Goal: Contribute content: Contribute content

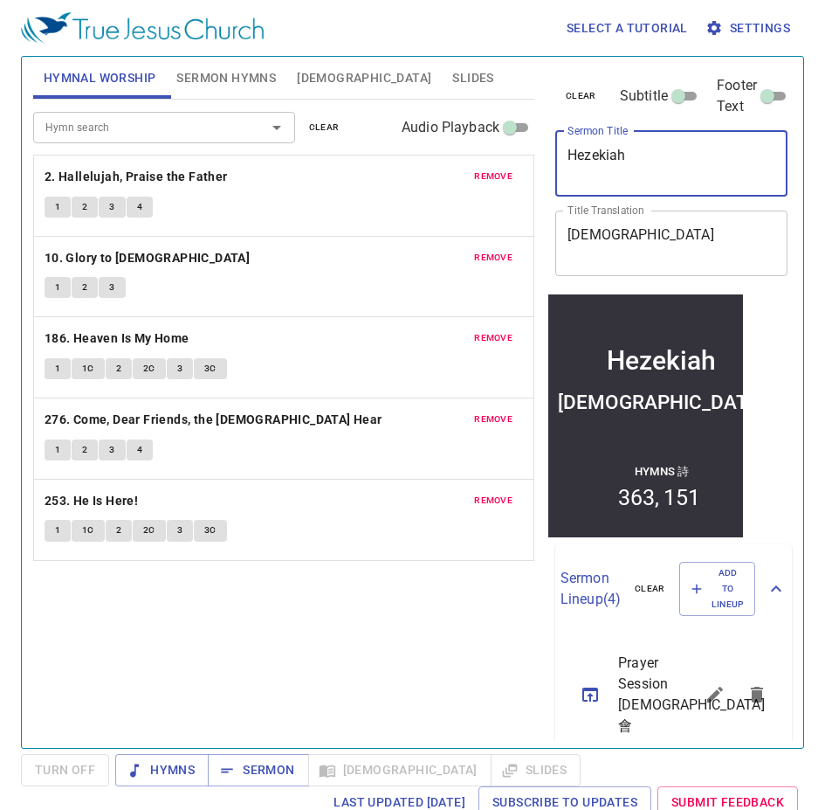
click at [574, 147] on textarea "Hezekiah" at bounding box center [672, 163] width 208 height 33
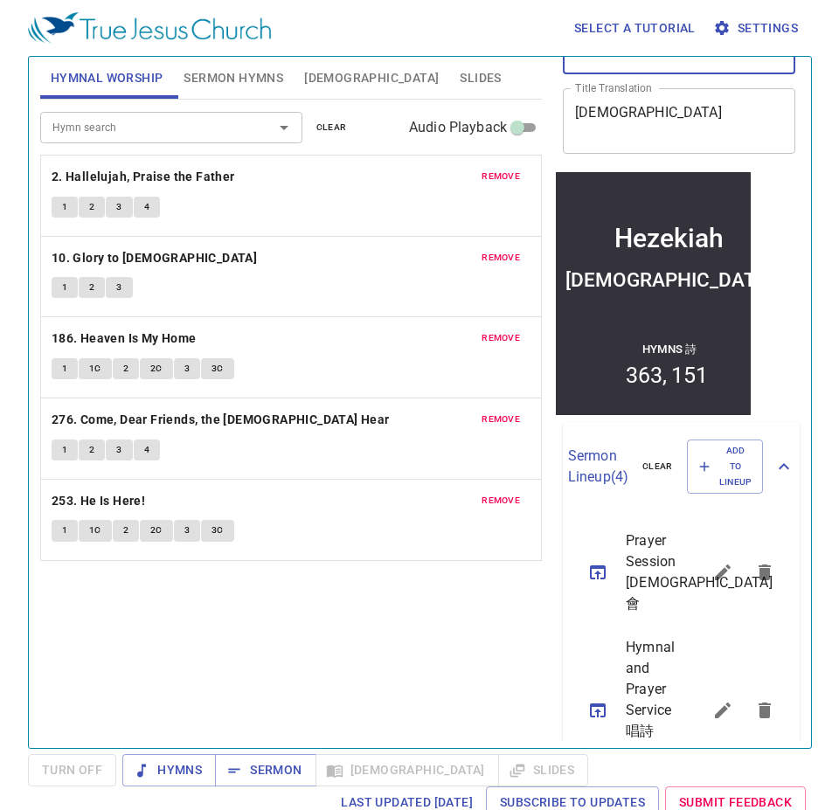
scroll to position [310, 0]
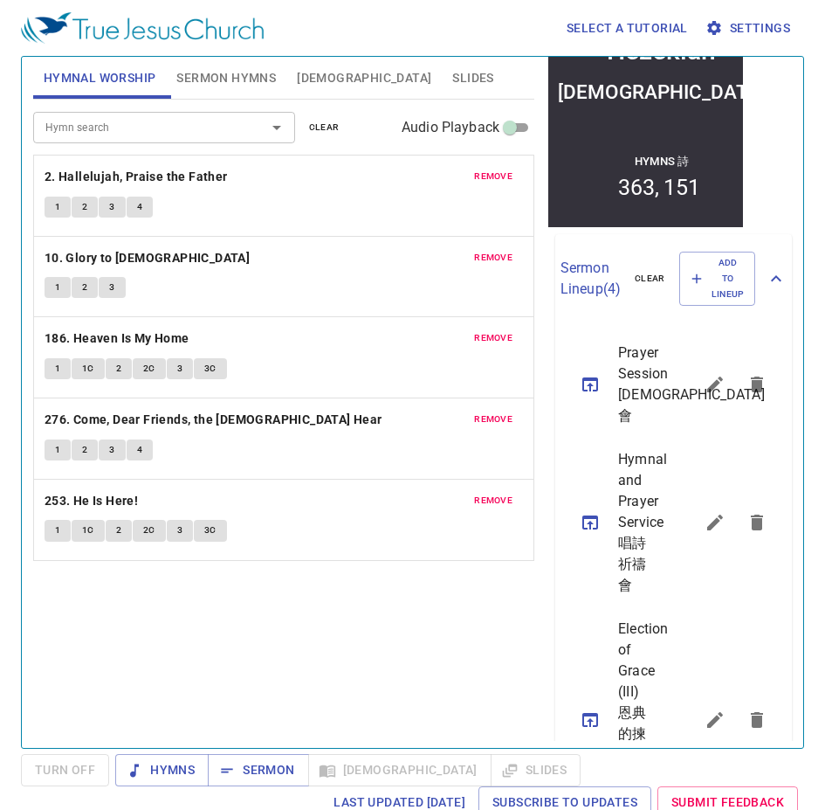
click at [707, 606] on li "Election of Grace (III) 恩典的揀選 (三) 126, 400" at bounding box center [674, 719] width 237 height 227
click at [707, 699] on button "sermon lineup list" at bounding box center [715, 720] width 42 height 42
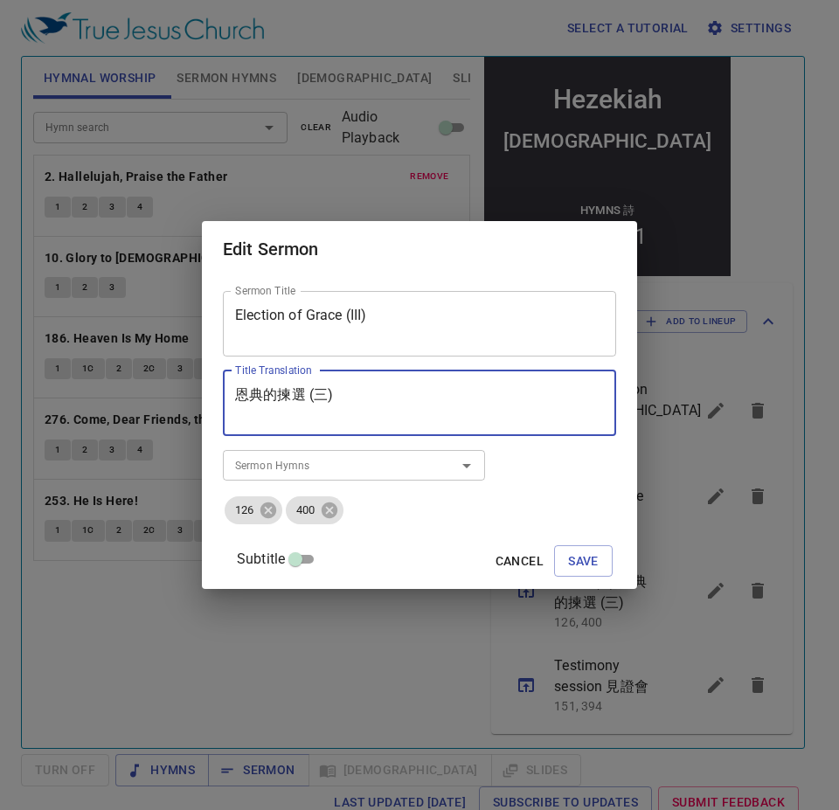
drag, startPoint x: 368, startPoint y: 393, endPoint x: 162, endPoint y: 393, distance: 206.2
click at [162, 393] on div "Edit Sermon Sermon Title Election of Grace (III) Sermon Title Title Translation…" at bounding box center [419, 405] width 839 height 810
paste textarea "Hezekiah (4) 希西家 (四)"
drag, startPoint x: 338, startPoint y: 397, endPoint x: 162, endPoint y: 397, distance: 176.5
click at [162, 397] on div "Edit Sermon Sermon Title Election of Grace (III) Sermon Title Title Translation…" at bounding box center [419, 405] width 839 height 810
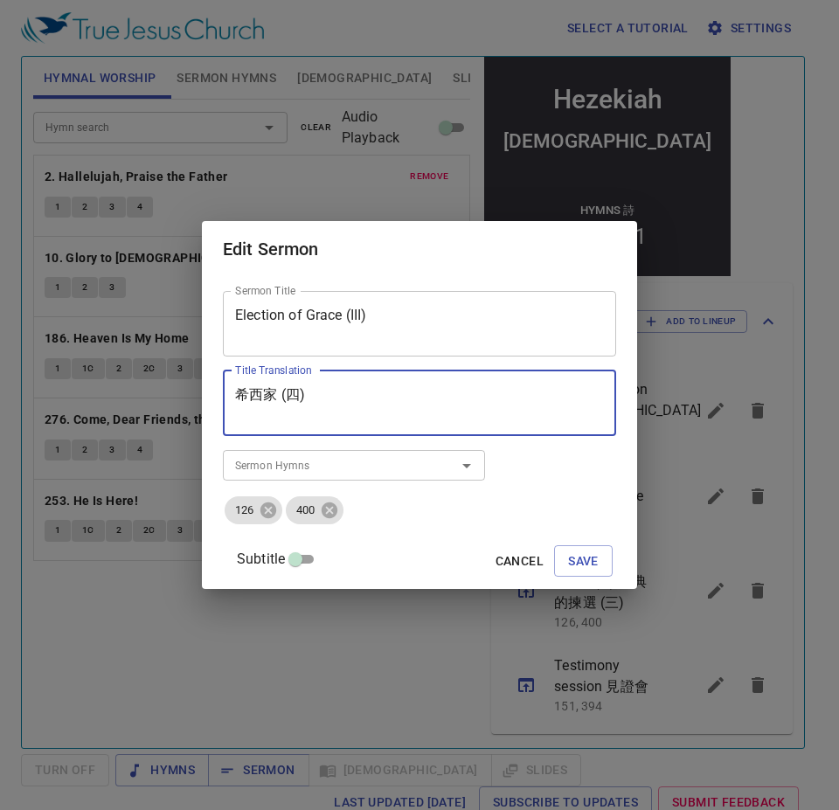
type textarea "希西家 (四)"
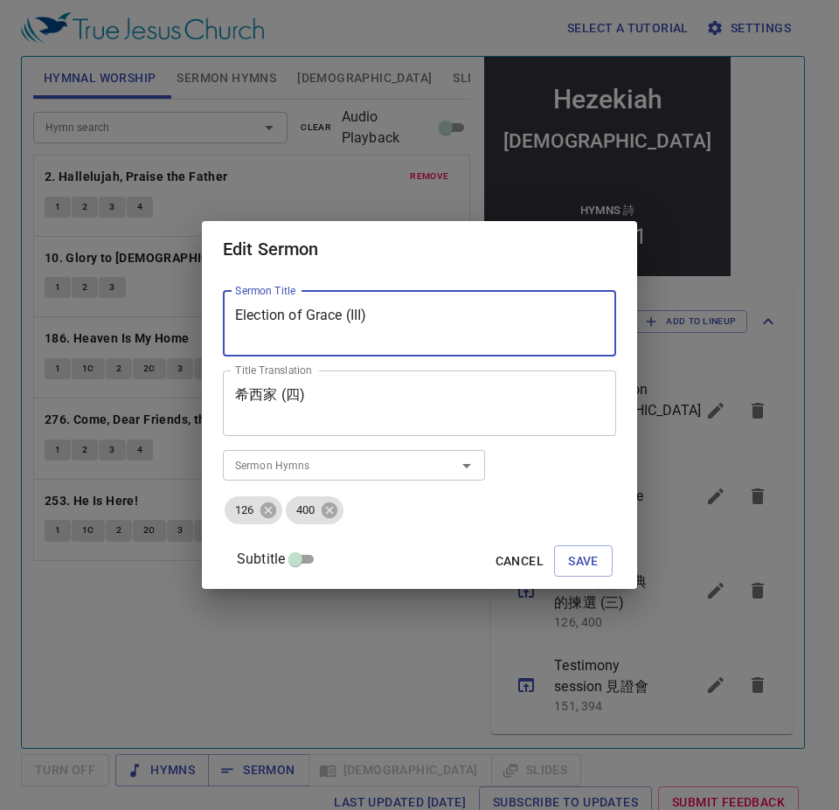
drag, startPoint x: 438, startPoint y: 321, endPoint x: 147, endPoint y: 295, distance: 292.0
click at [73, 291] on div "Edit Sermon Sermon Title Election of Grace (III) Sermon Title Title Translation…" at bounding box center [419, 405] width 839 height 810
paste textarea "Hezekiah (4) 希西家 (四)"
click at [474, 320] on textarea "Hezekiah (4) 希西家 (四)" at bounding box center [419, 323] width 369 height 33
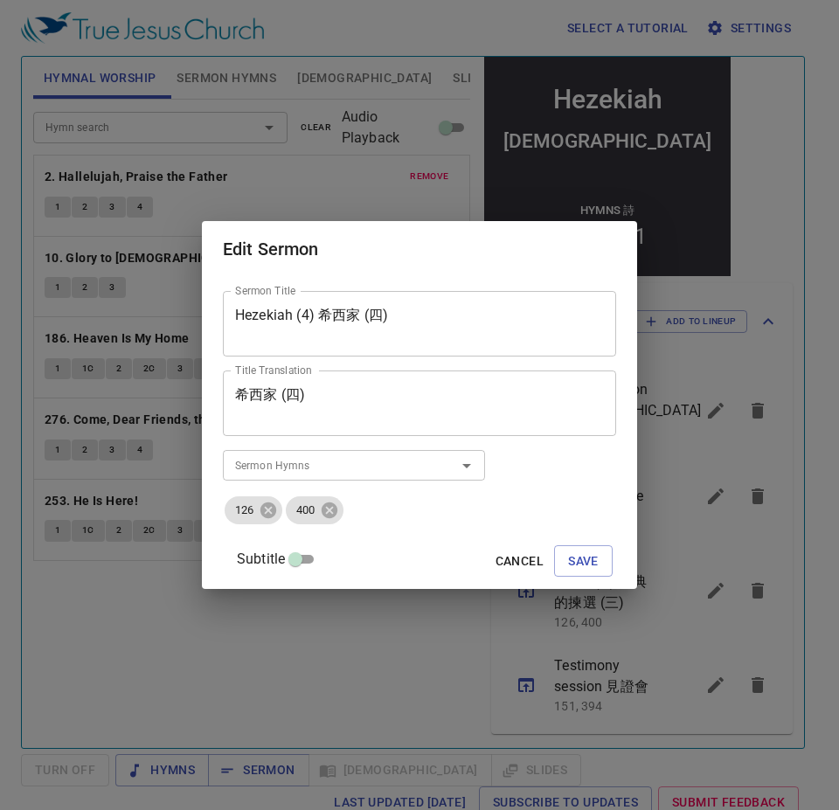
drag, startPoint x: 427, startPoint y: 342, endPoint x: 339, endPoint y: 317, distance: 91.6
click at [339, 317] on div "Hezekiah (4) 希西家 (四) Sermon Title" at bounding box center [419, 324] width 393 height 66
drag, startPoint x: 339, startPoint y: 317, endPoint x: 466, endPoint y: 327, distance: 127.9
click at [466, 327] on textarea "Hezekiah (4) 希西家 (四)" at bounding box center [419, 323] width 369 height 33
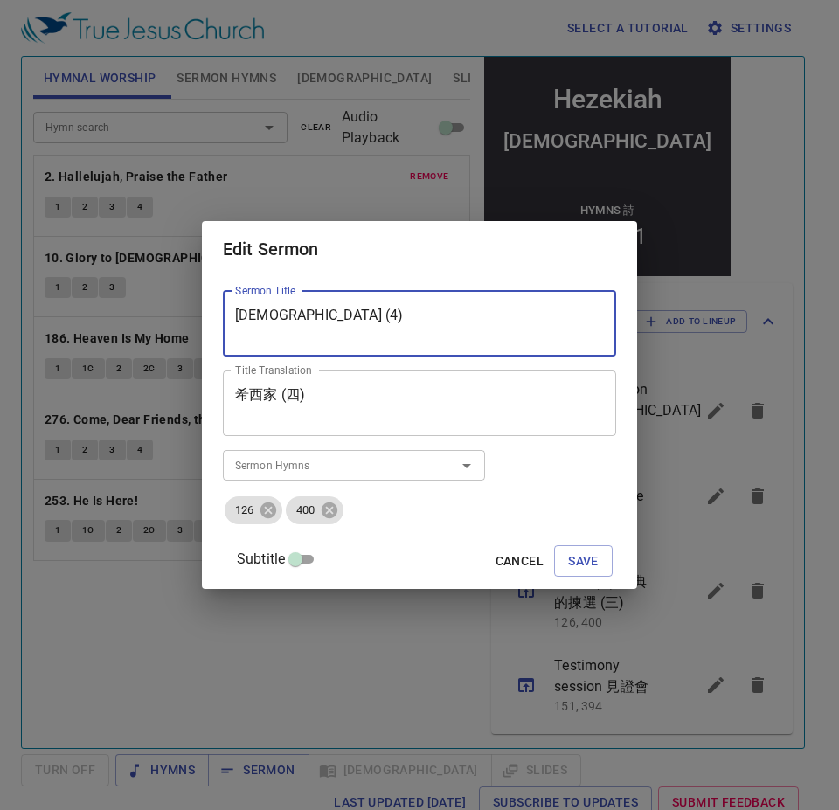
scroll to position [0, 0]
type textarea "[PERSON_NAME] (4)"
click at [290, 515] on ul "126 400" at bounding box center [419, 509] width 393 height 31
click at [276, 515] on icon at bounding box center [268, 510] width 16 height 16
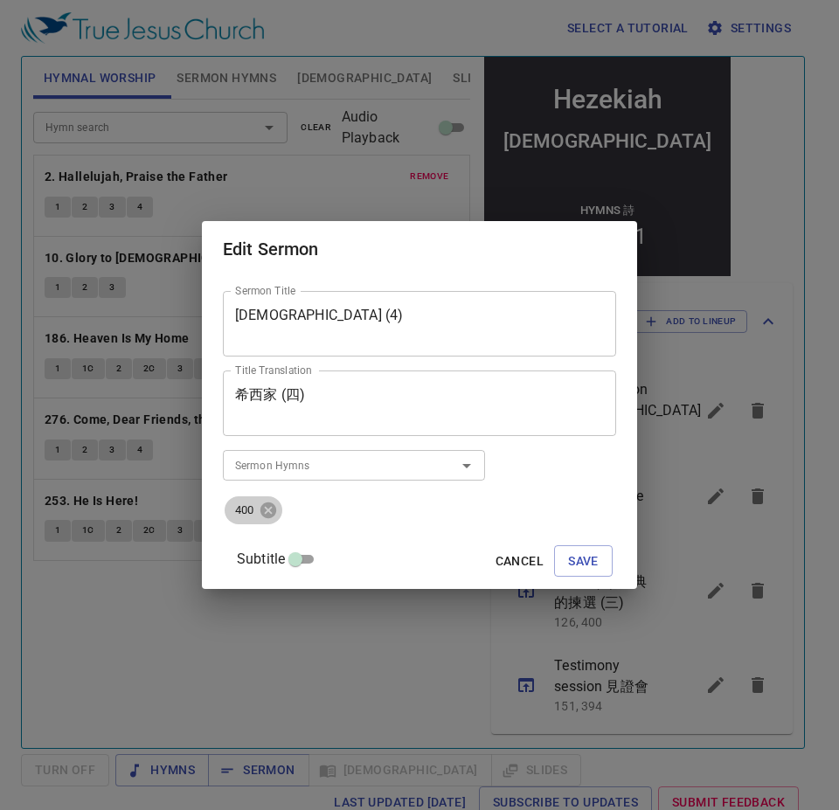
click at [276, 515] on icon at bounding box center [268, 510] width 16 height 16
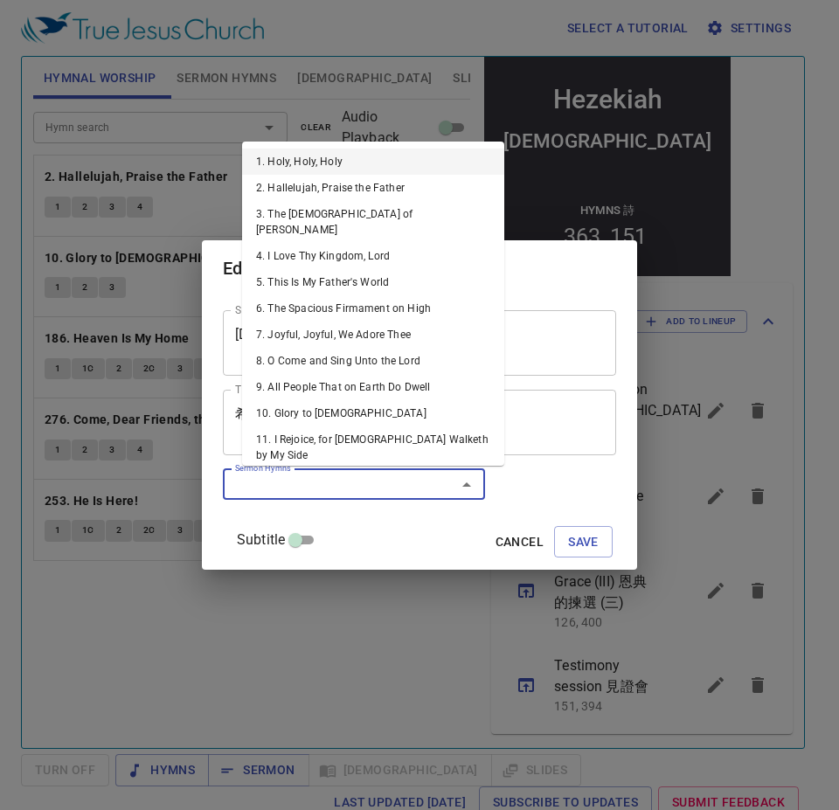
click at [291, 481] on input "Sermon Hymns" at bounding box center [328, 484] width 200 height 20
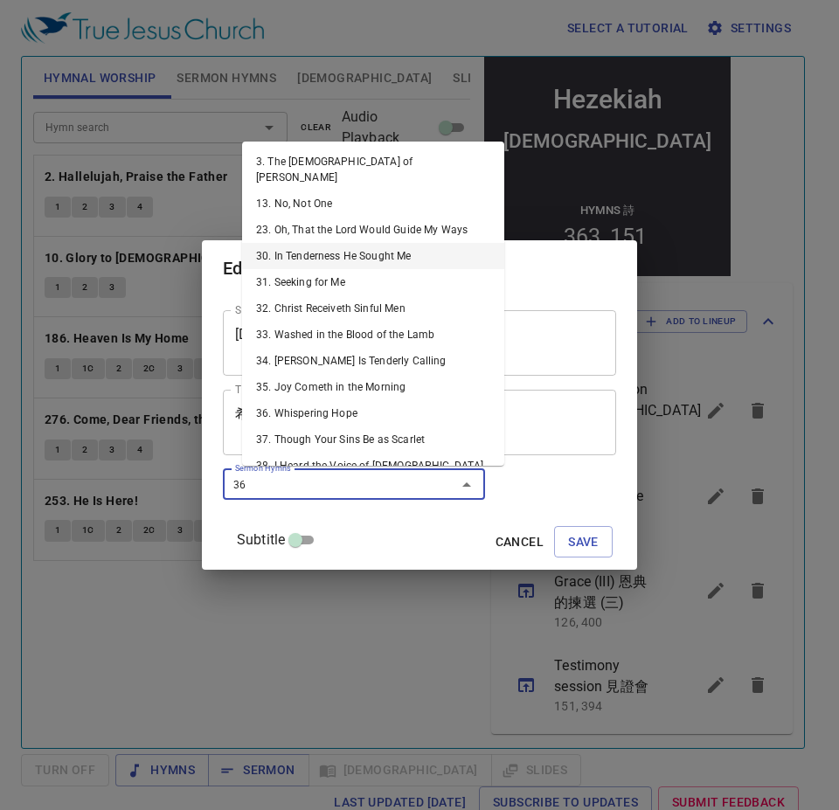
type input "363"
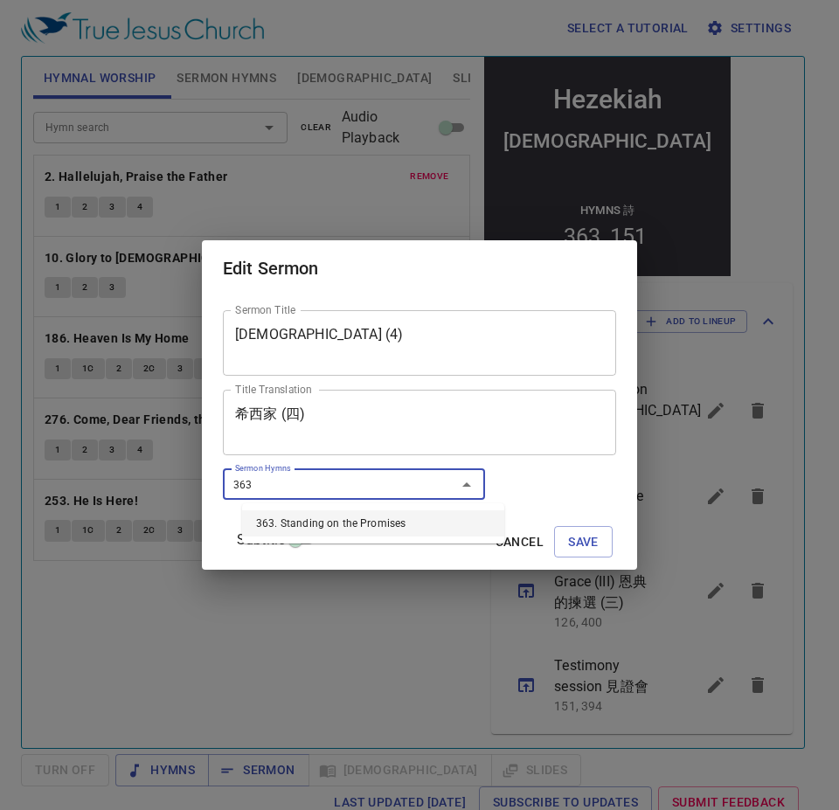
drag, startPoint x: 377, startPoint y: 508, endPoint x: 367, endPoint y: 521, distance: 16.8
click at [376, 514] on ul "363. Standing on the Promises" at bounding box center [373, 523] width 262 height 40
click at [367, 521] on li "363. Standing on the Promises" at bounding box center [373, 523] width 262 height 26
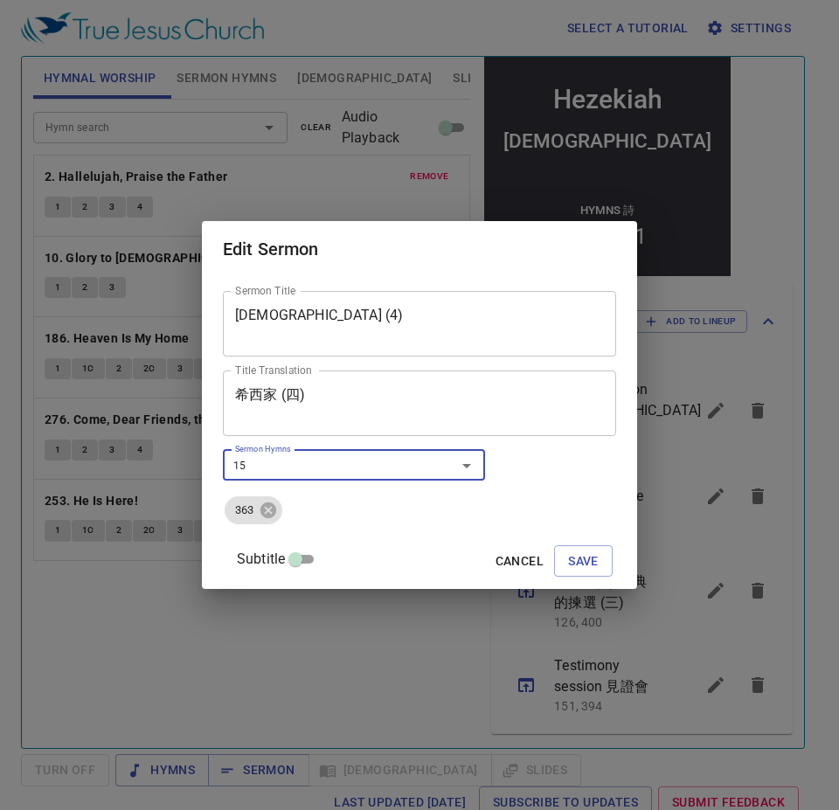
type input "151"
click at [570, 555] on span "Save" at bounding box center [583, 561] width 31 height 22
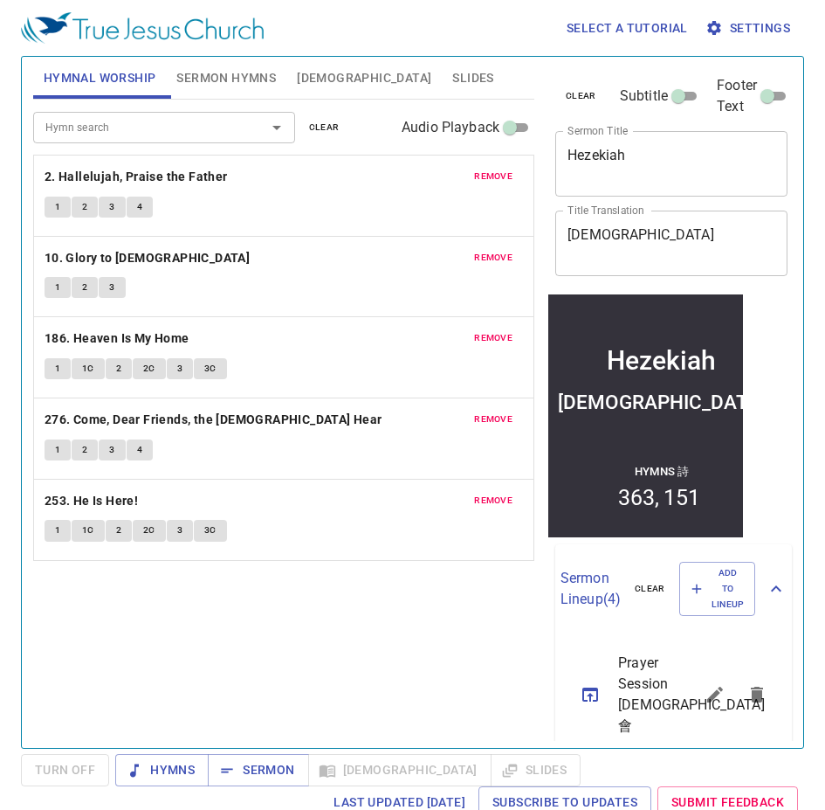
scroll to position [289, 0]
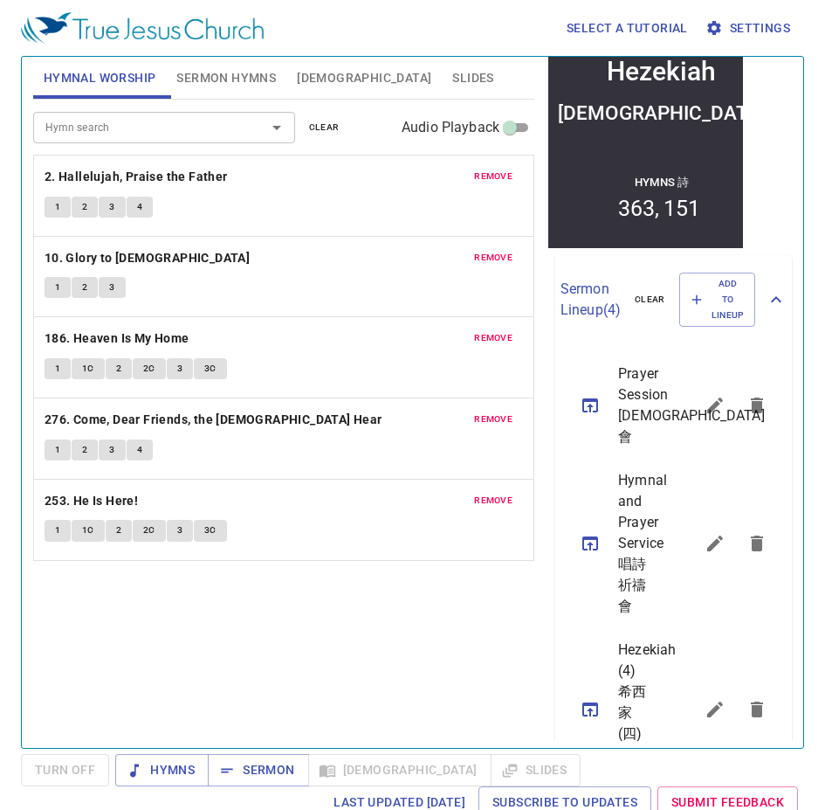
click at [570, 401] on button "sermon lineup list" at bounding box center [591, 405] width 42 height 42
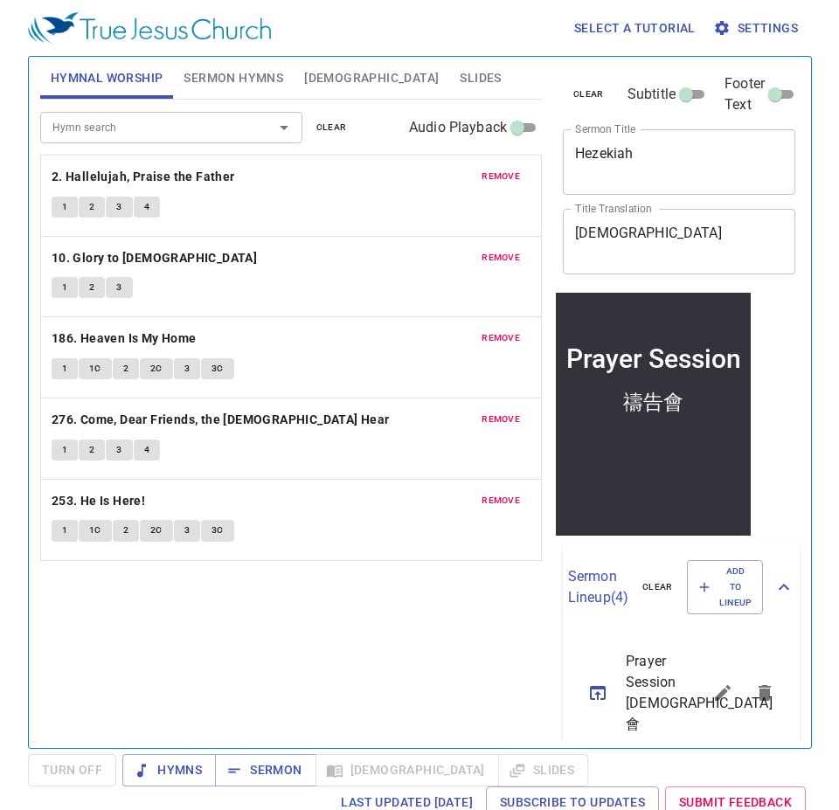
scroll to position [0, 0]
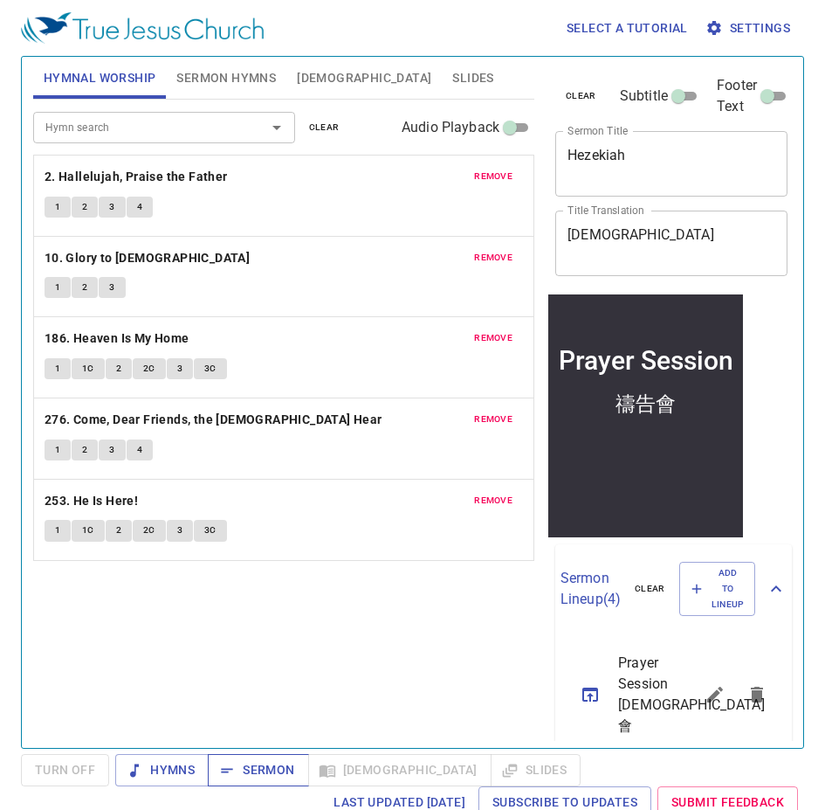
click at [260, 772] on span "Sermon" at bounding box center [258, 770] width 73 height 22
click at [309, 67] on span "[DEMOGRAPHIC_DATA]" at bounding box center [364, 78] width 135 height 22
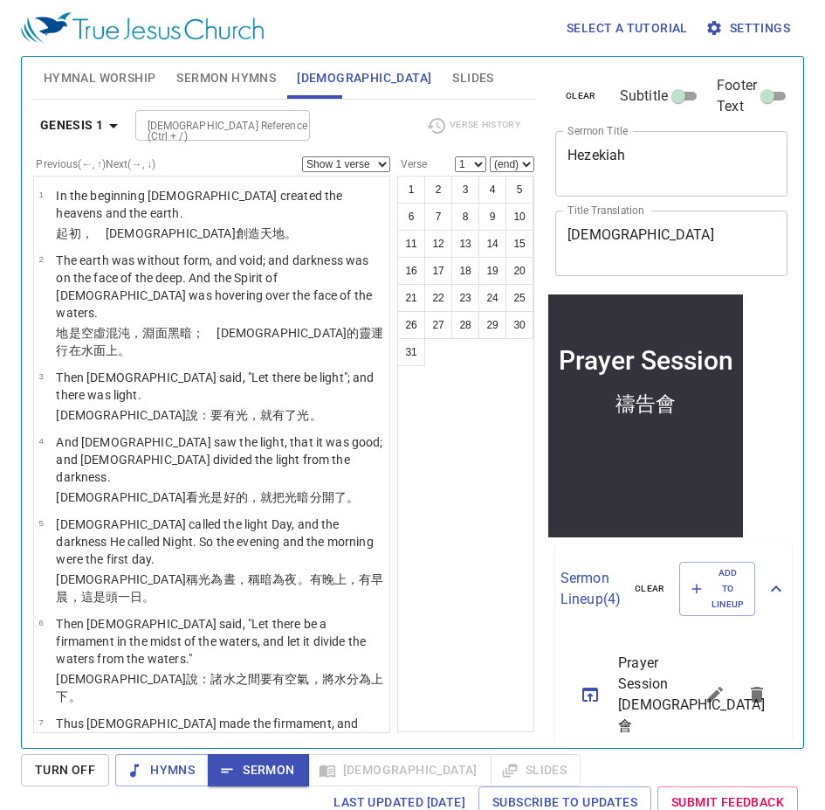
click at [196, 117] on input "[DEMOGRAPHIC_DATA] Reference (Ctrl + /)" at bounding box center [208, 125] width 135 height 20
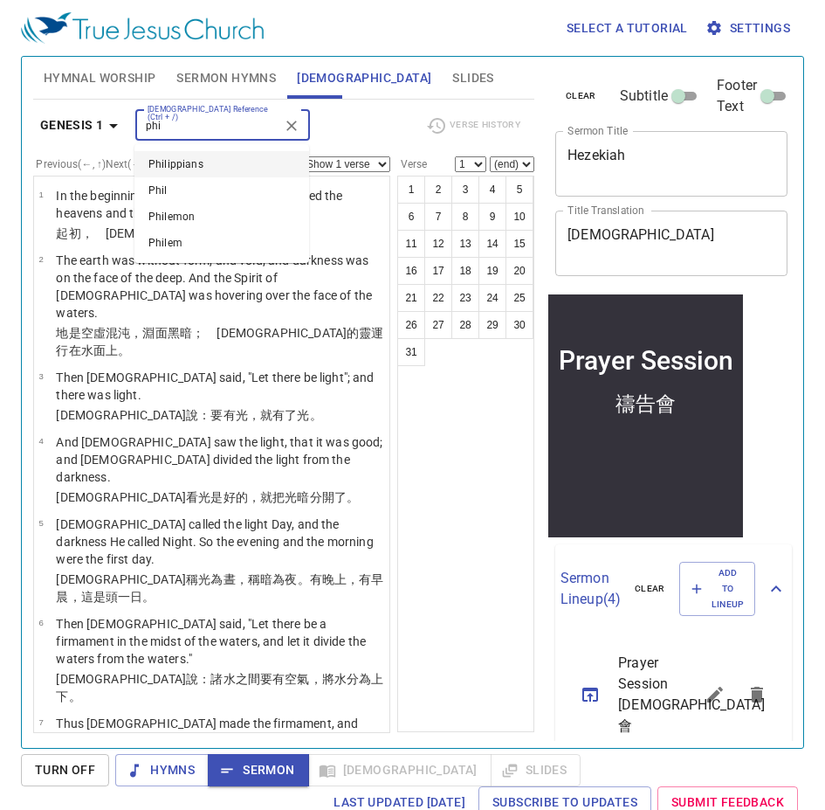
type input "phi"
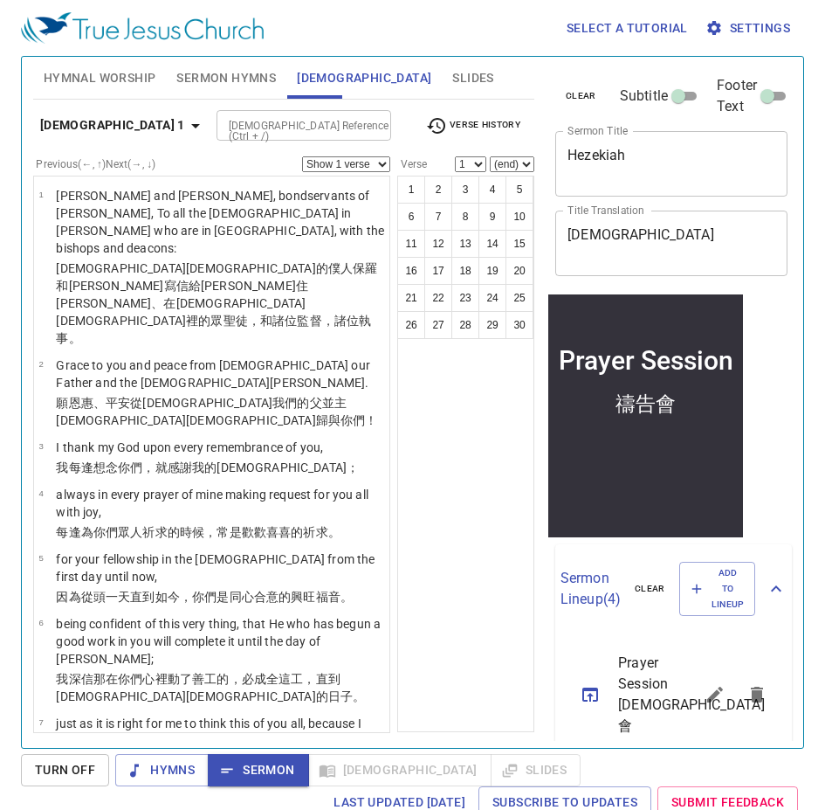
click at [115, 123] on b "Philippians 1" at bounding box center [112, 125] width 145 height 22
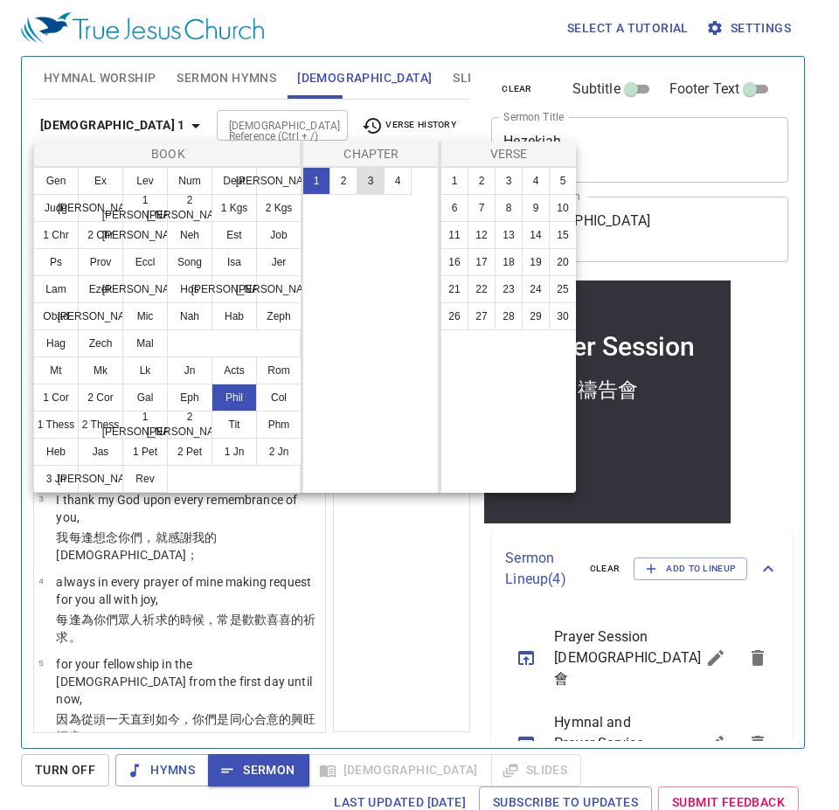
click at [373, 183] on button "3" at bounding box center [370, 181] width 28 height 28
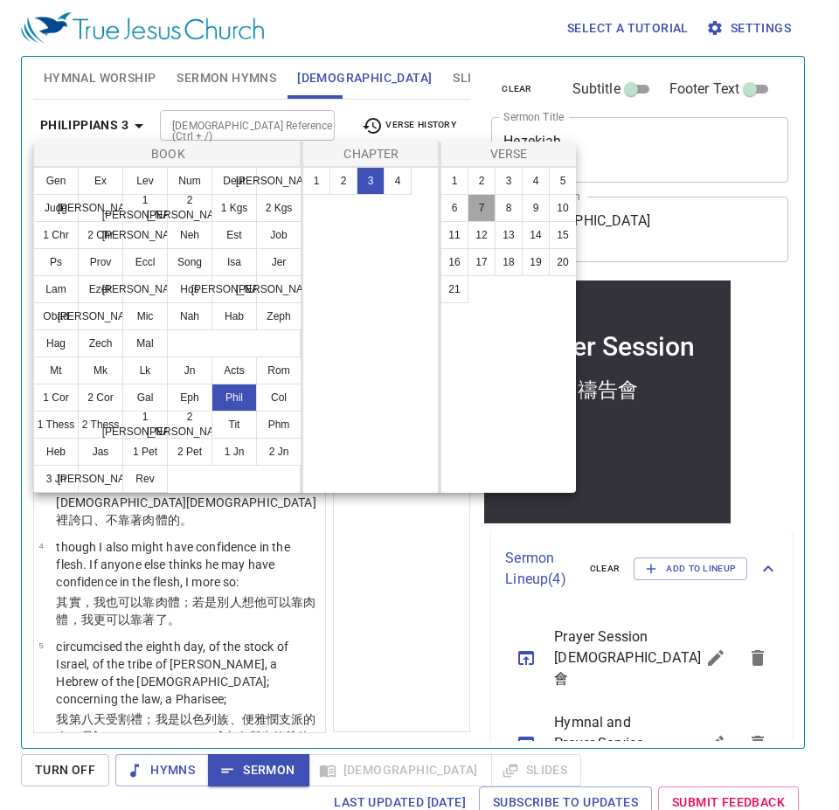
click at [489, 208] on button "7" at bounding box center [481, 208] width 28 height 28
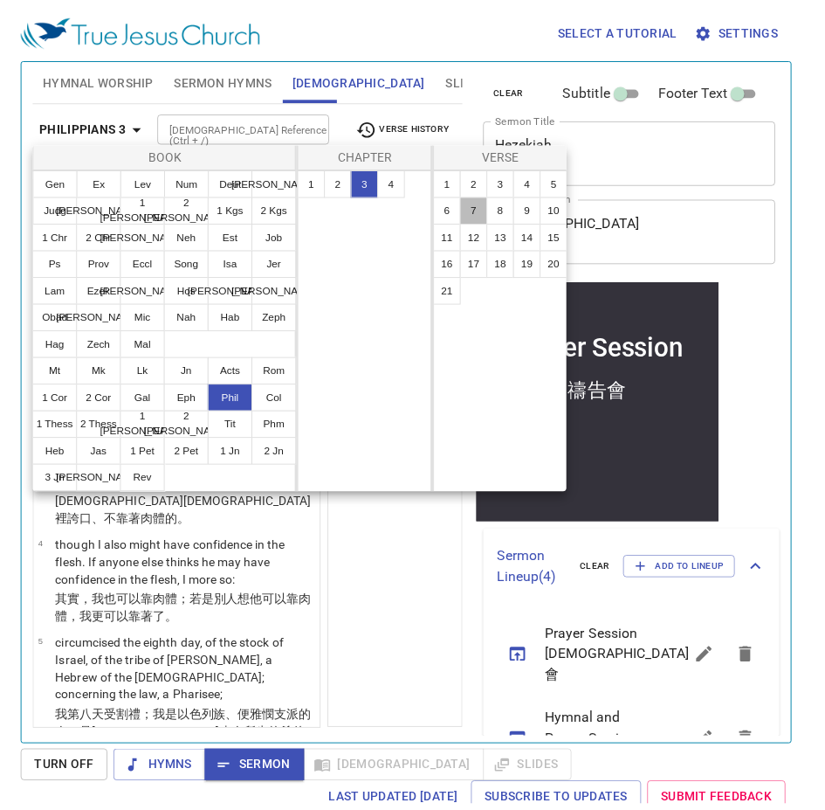
scroll to position [385, 0]
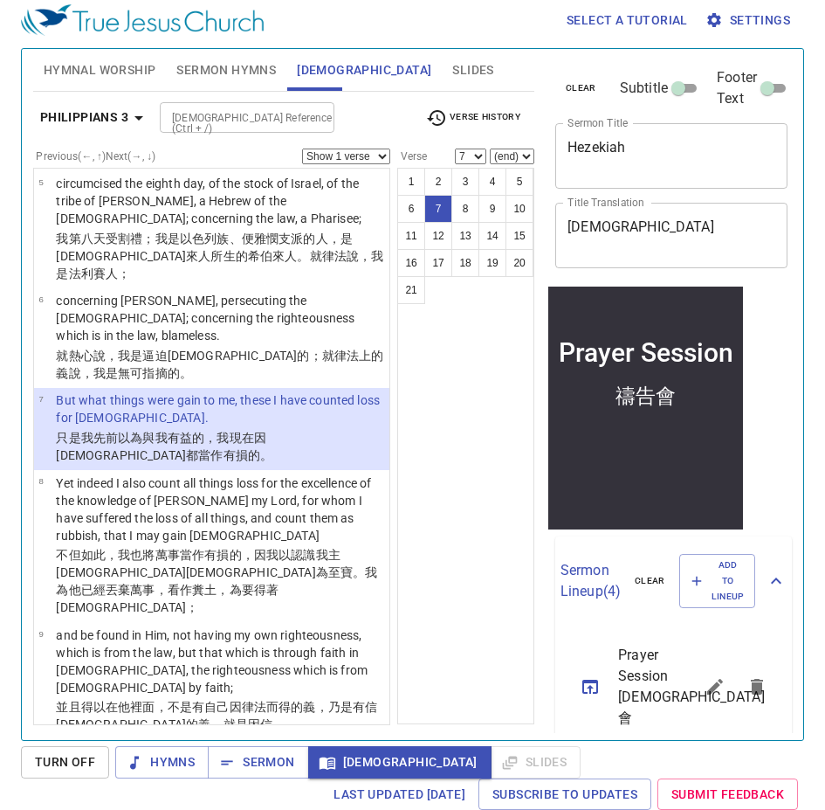
click at [425, 491] on div "1 2 3 4 5 6 7 8 9 10 11 12 13 14 15 16 17 18 19 20 21" at bounding box center [465, 446] width 137 height 556
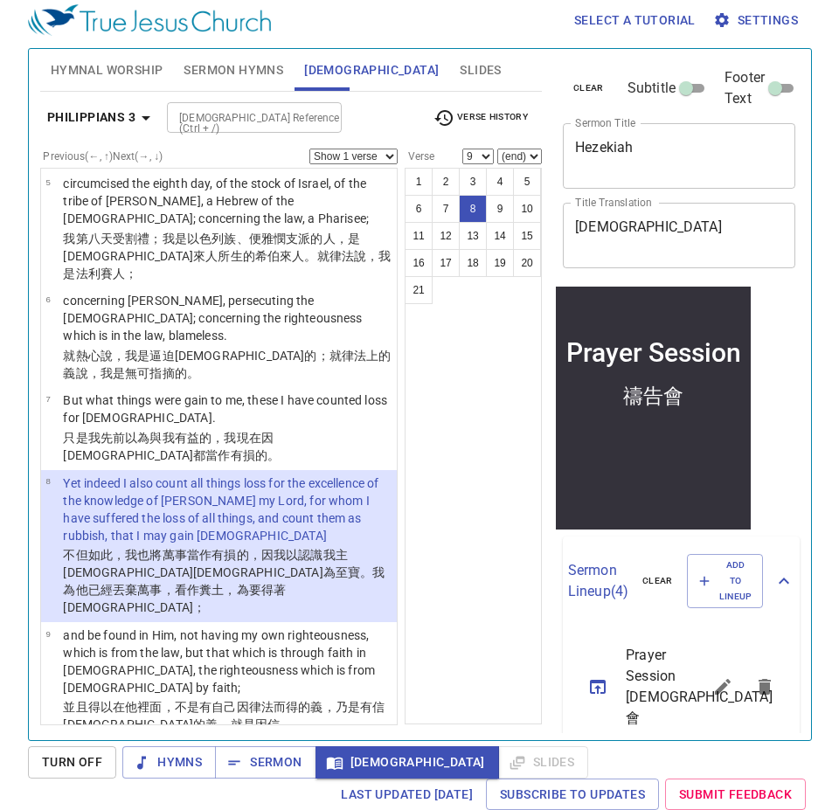
scroll to position [646, 0]
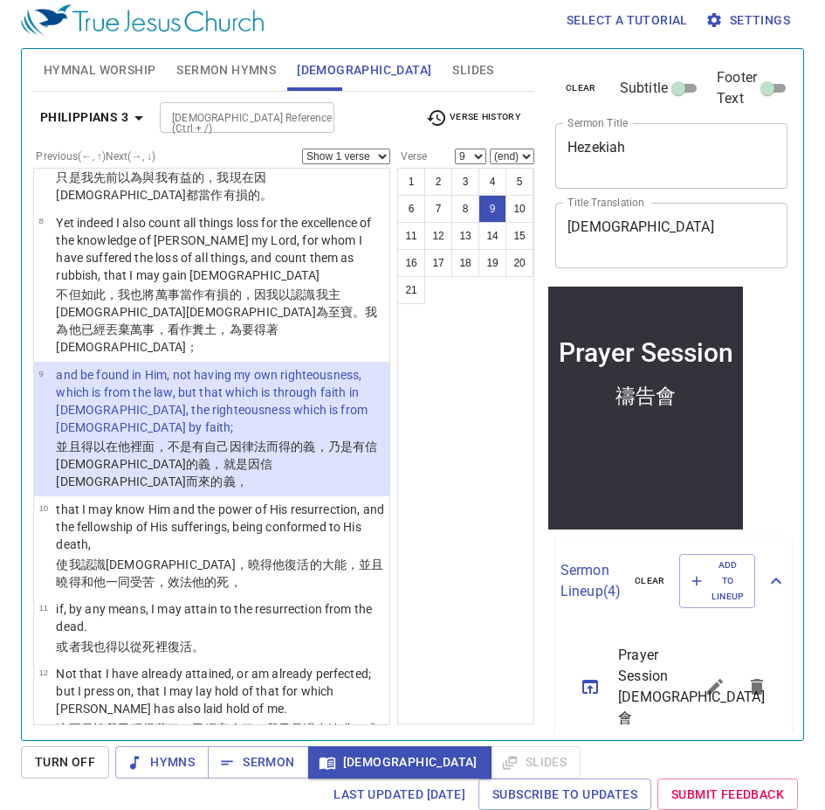
click at [111, 109] on b "Philippians 3" at bounding box center [84, 118] width 88 height 22
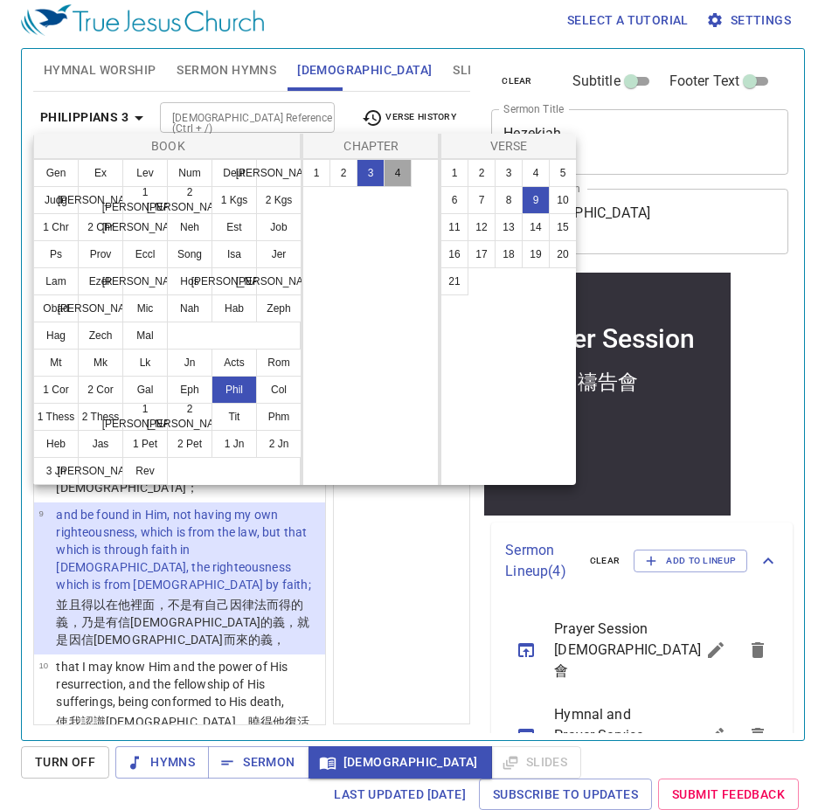
click at [392, 172] on button "4" at bounding box center [397, 173] width 28 height 28
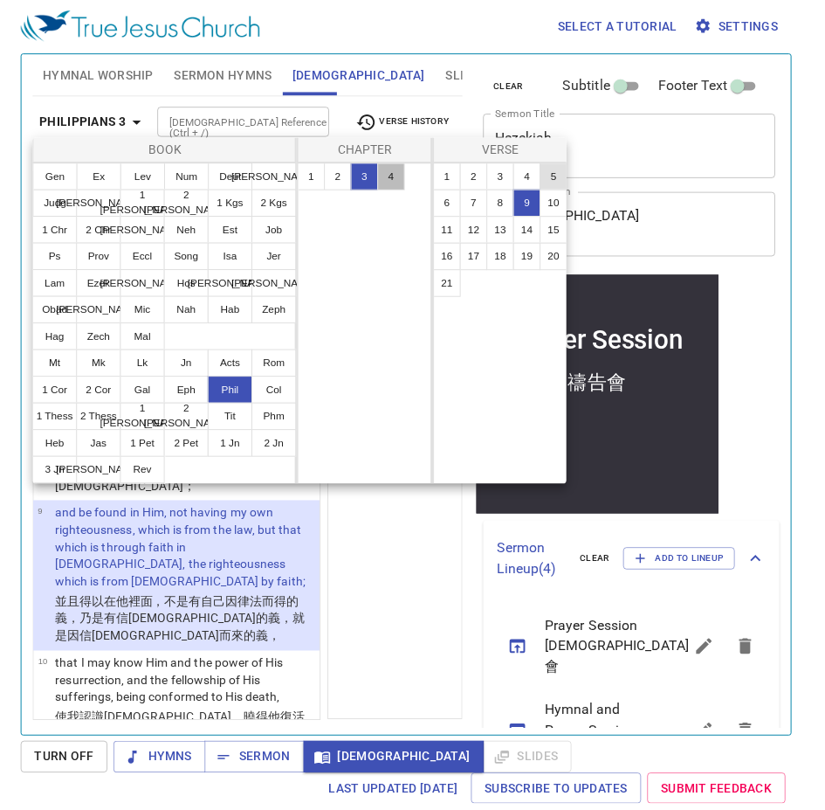
scroll to position [0, 0]
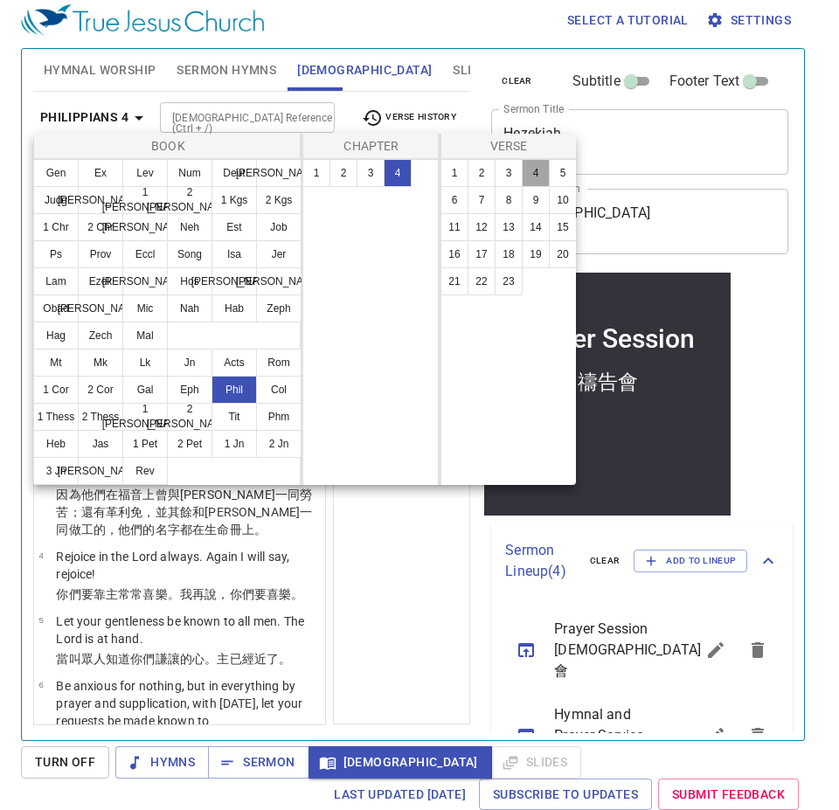
click at [539, 173] on button "4" at bounding box center [535, 173] width 28 height 28
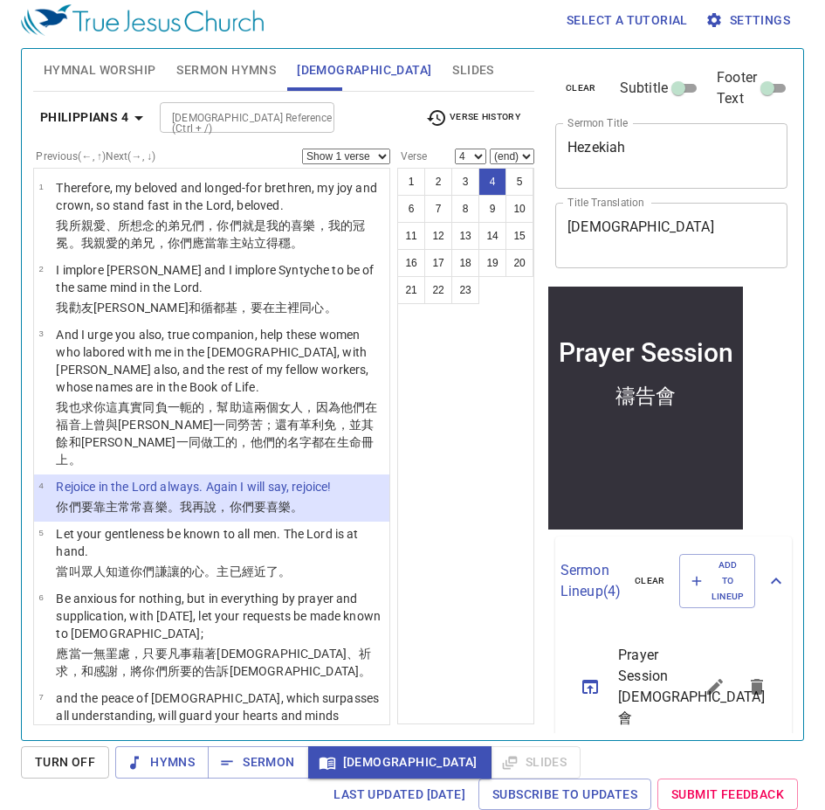
click at [408, 496] on div "1 2 3 4 5 6 7 8 9 10 11 12 13 14 15 16 17 18 19 20 21 22 23" at bounding box center [465, 446] width 137 height 556
click at [397, 216] on button "6" at bounding box center [411, 209] width 28 height 28
select select "6"
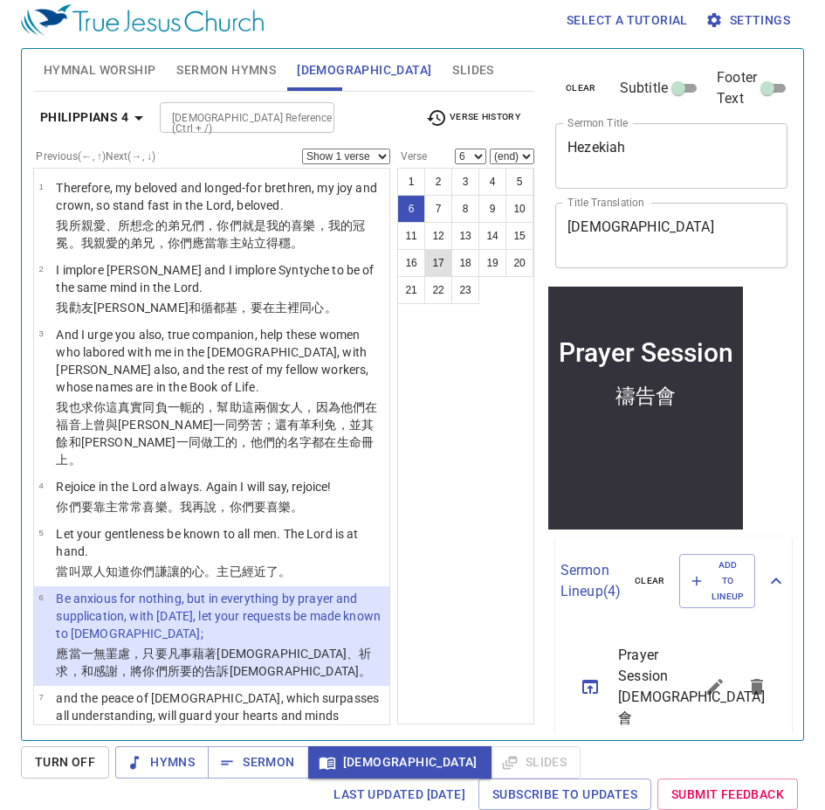
scroll to position [259, 0]
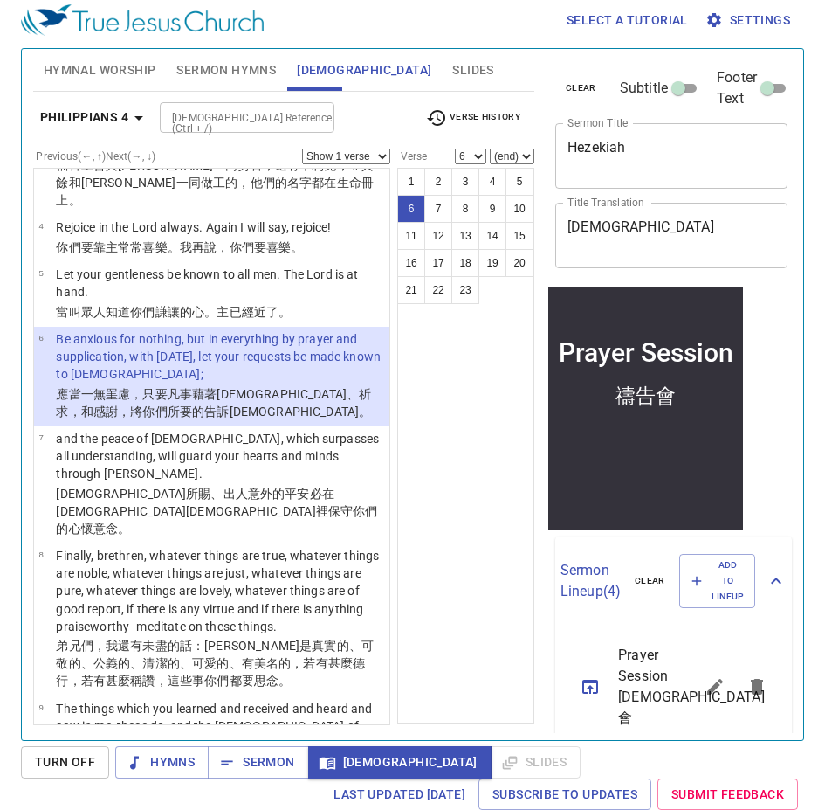
click at [409, 467] on div "1 2 3 4 5 6 7 8 9 10 11 12 13 14 15 16 17 18 19 20 21 22 23" at bounding box center [465, 446] width 137 height 556
click at [146, 66] on span "Hymnal Worship" at bounding box center [100, 70] width 113 height 22
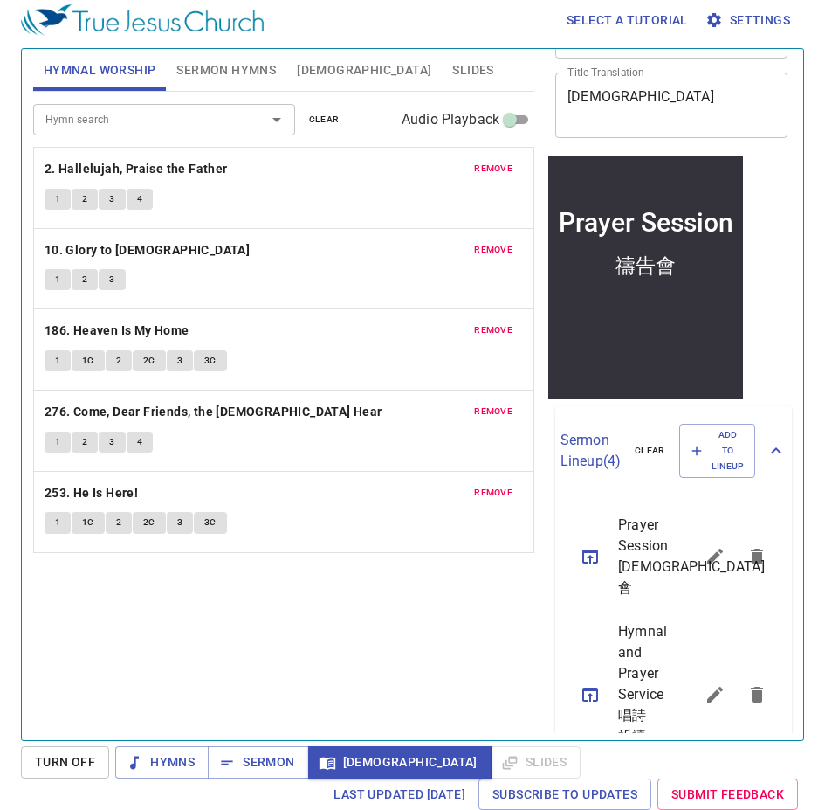
scroll to position [289, 0]
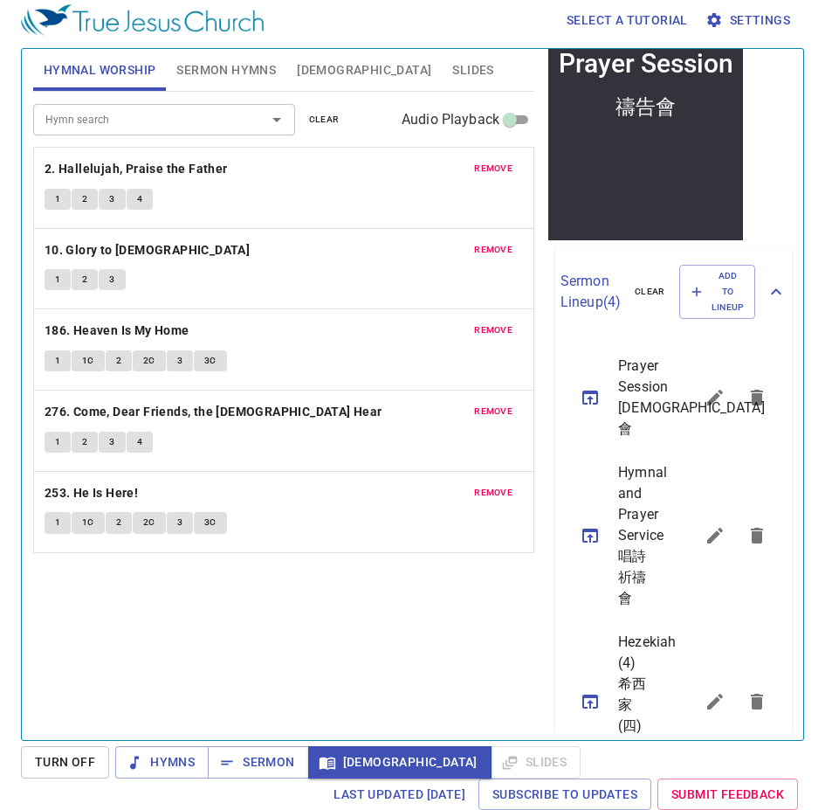
click at [708, 691] on icon "sermon lineup list" at bounding box center [715, 701] width 21 height 21
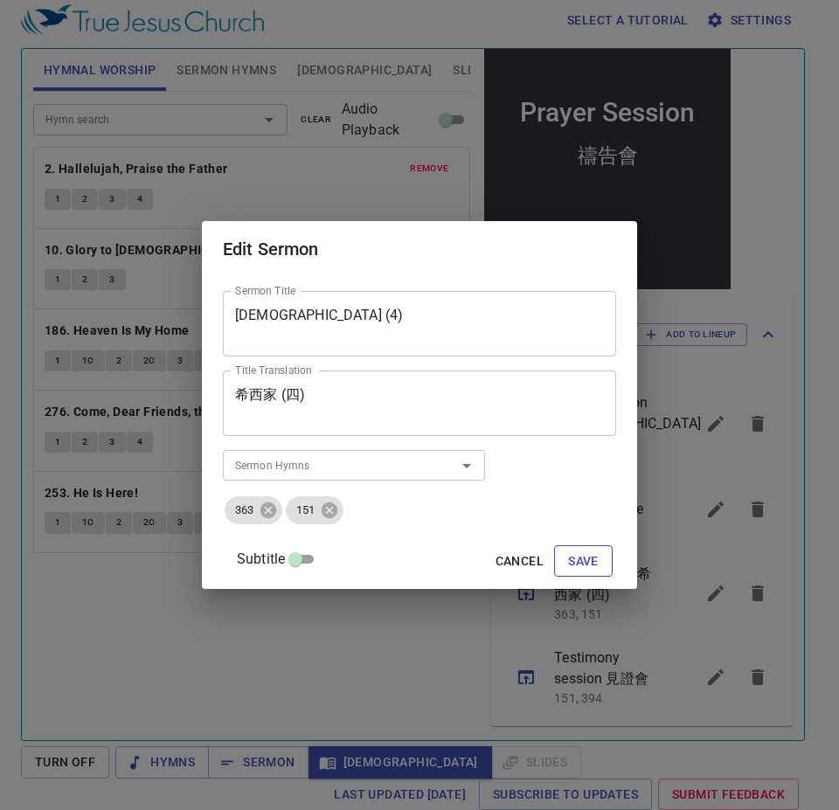
click at [568, 551] on span "Save" at bounding box center [583, 561] width 31 height 22
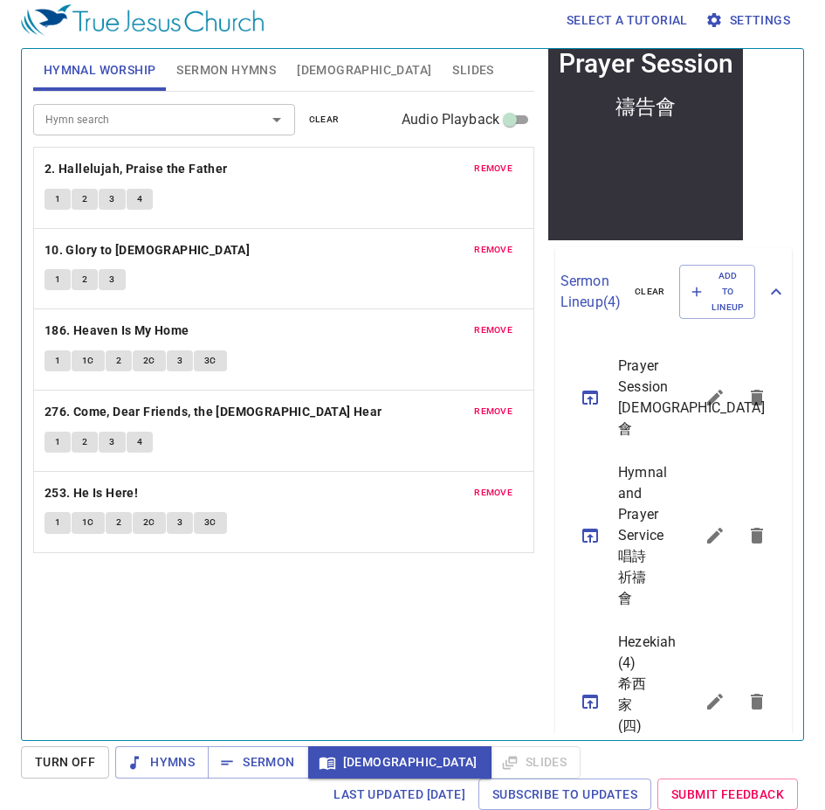
click at [278, 658] on div "Hymn search Hymn search clear Audio Playback remove 2. Hallelujah, Praise the F…" at bounding box center [283, 408] width 501 height 633
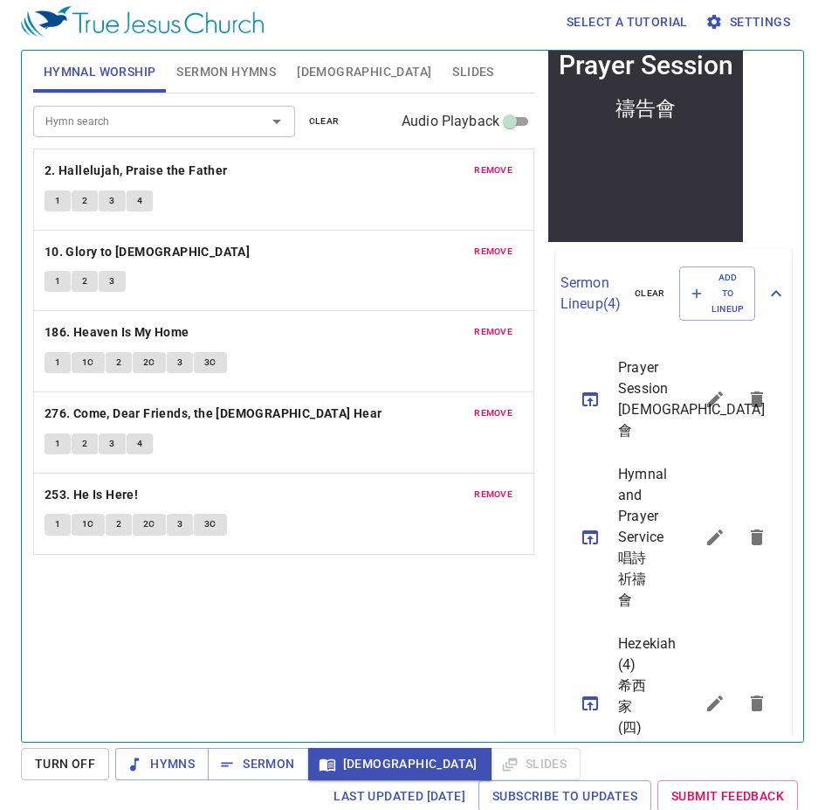
scroll to position [8, 0]
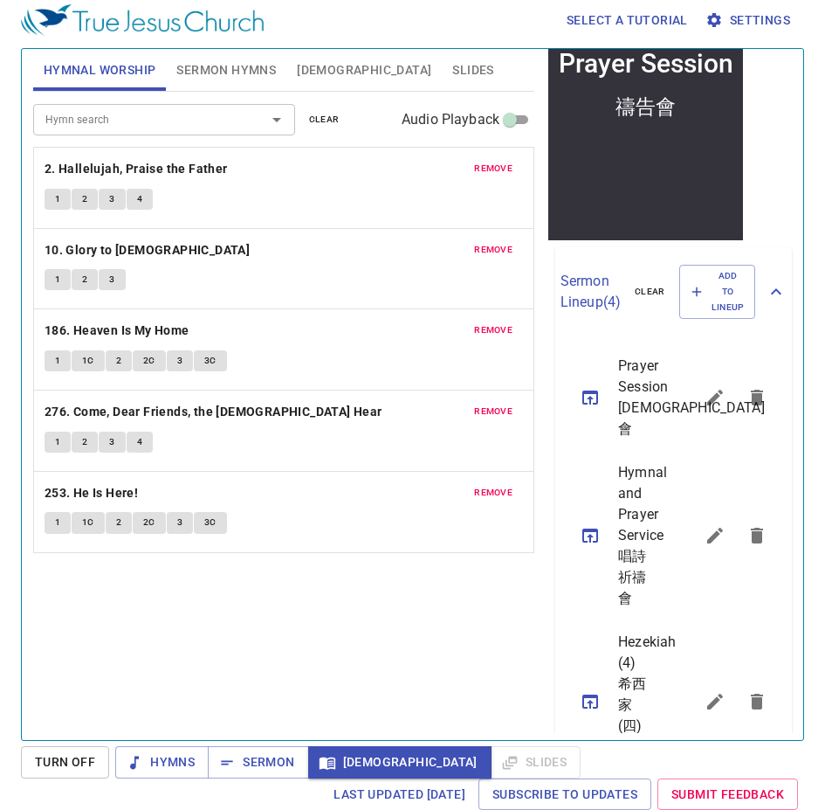
drag, startPoint x: 107, startPoint y: 674, endPoint x: 113, endPoint y: 684, distance: 11.4
click at [113, 684] on div "Hymn search Hymn search clear Audio Playback remove 2. Hallelujah, Praise the F…" at bounding box center [283, 408] width 501 height 633
click at [713, 691] on icon "sermon lineup list" at bounding box center [715, 701] width 21 height 21
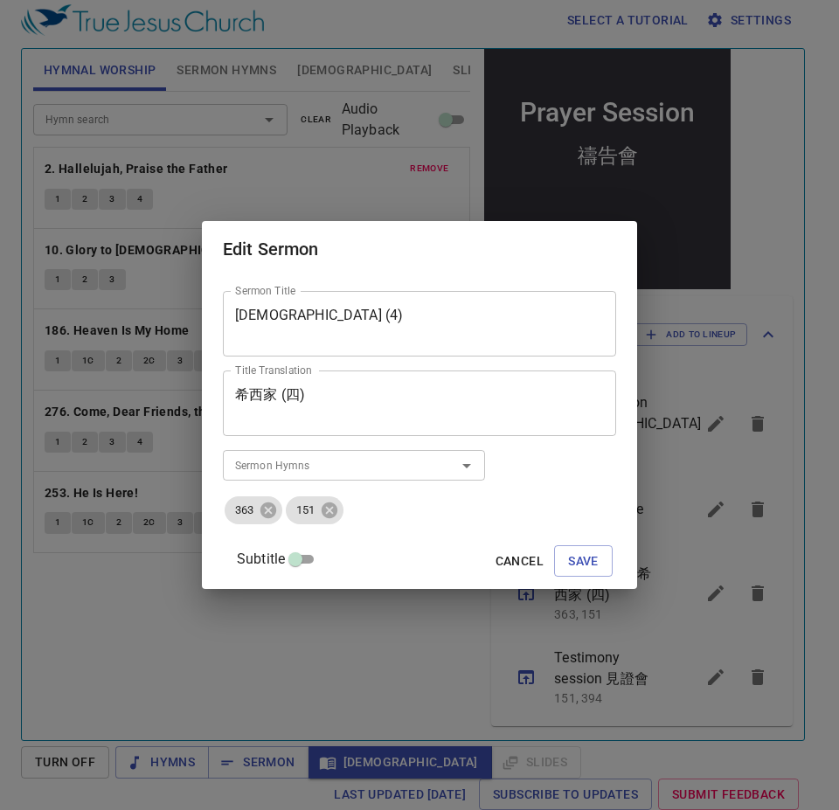
click at [345, 522] on li "151" at bounding box center [314, 509] width 61 height 31
click at [339, 518] on icon at bounding box center [329, 510] width 19 height 19
click at [363, 481] on div "Sermon Hymns Sermon Hymns" at bounding box center [354, 465] width 262 height 45
click at [376, 466] on input "Sermon Hymns" at bounding box center [328, 465] width 200 height 20
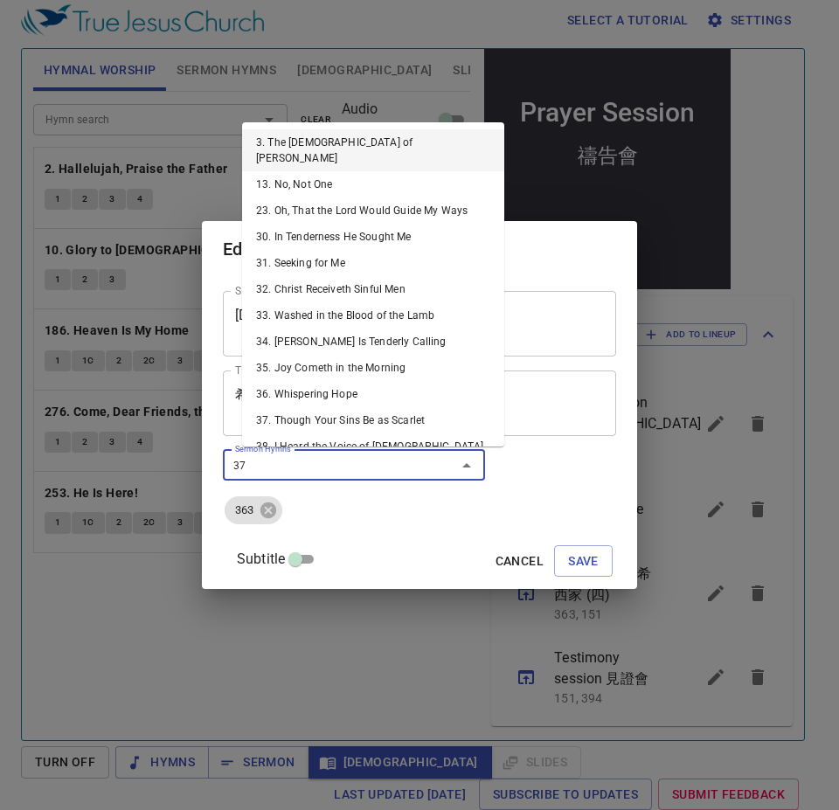
type input "378"
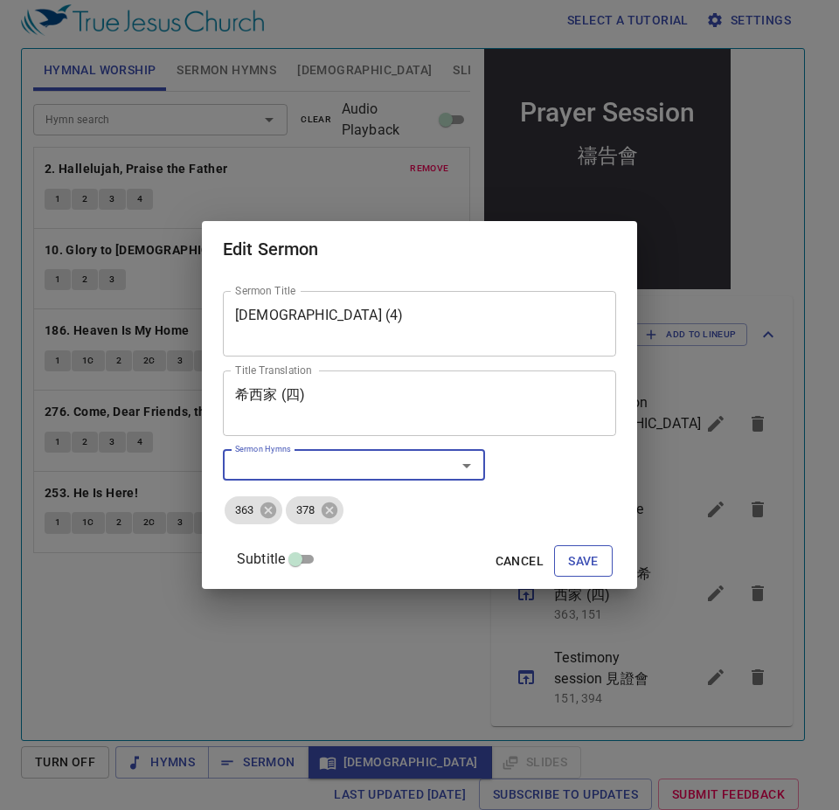
click at [554, 553] on button "Save" at bounding box center [583, 561] width 59 height 32
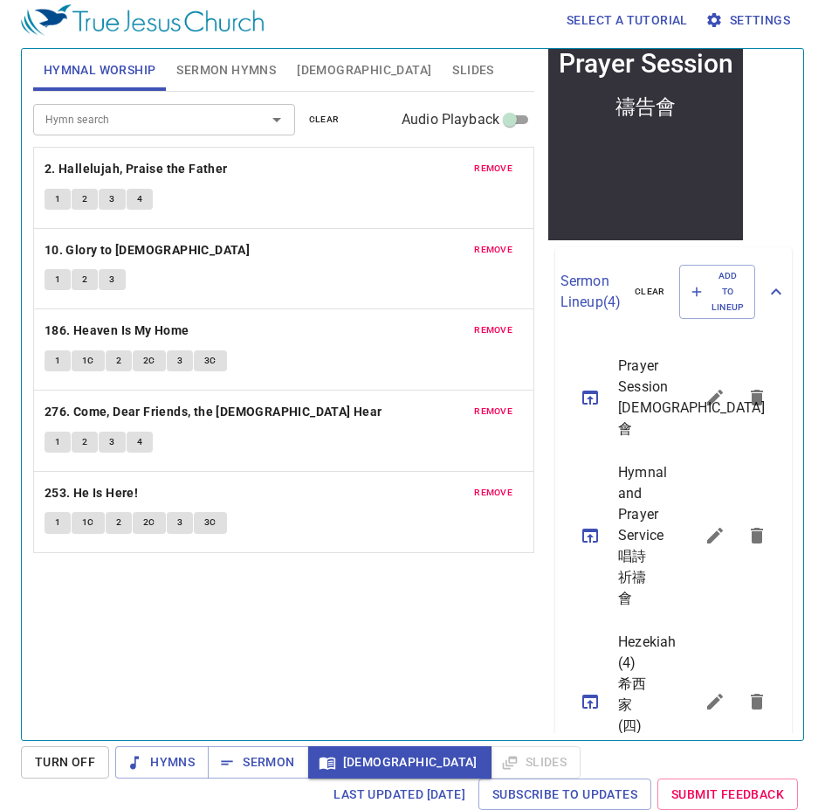
click at [351, 601] on div "Hymn search Hymn search clear Audio Playback remove 2. Hallelujah, Praise the F…" at bounding box center [283, 408] width 501 height 633
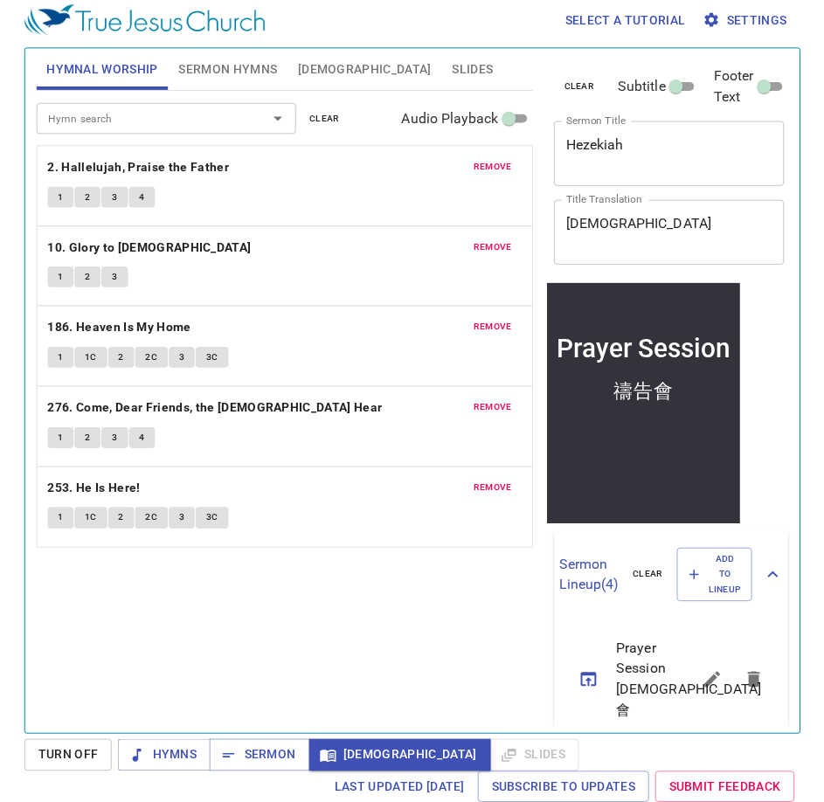
scroll to position [0, 0]
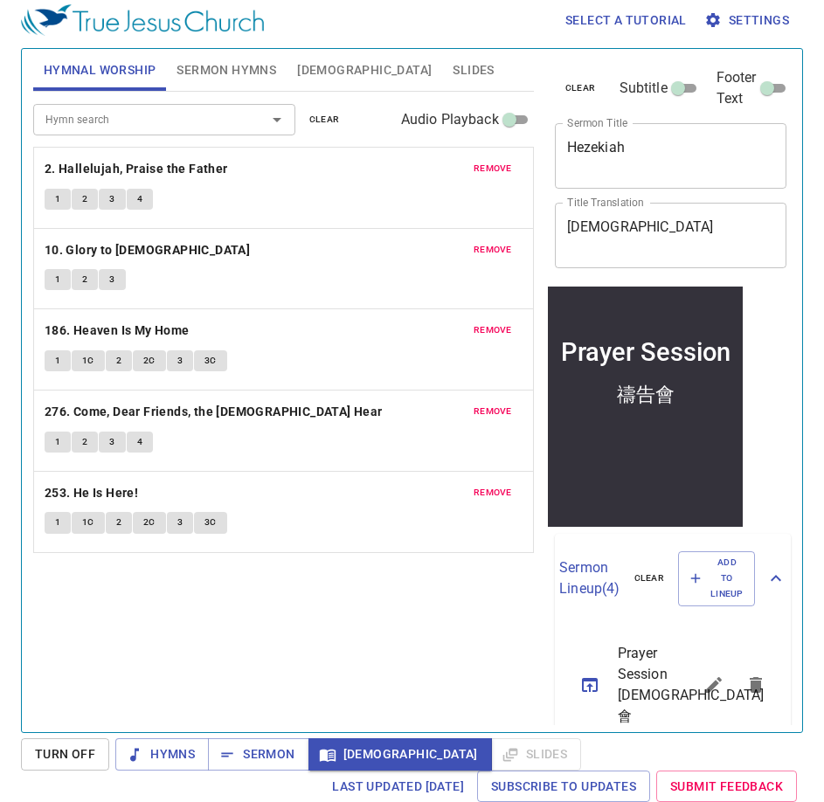
click at [217, 698] on div "Hymn search Hymn search clear Audio Playback remove 2. Hallelujah, Praise the F…" at bounding box center [283, 404] width 501 height 625
click at [259, 60] on span "Sermon Hymns" at bounding box center [226, 70] width 100 height 22
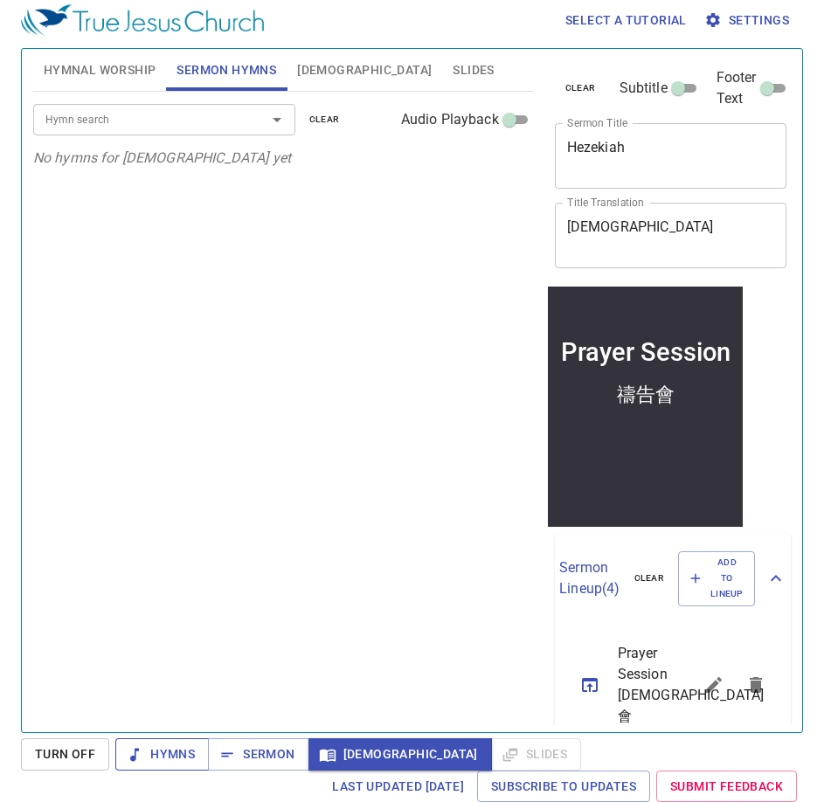
click at [191, 746] on span "Hymns" at bounding box center [162, 754] width 66 height 22
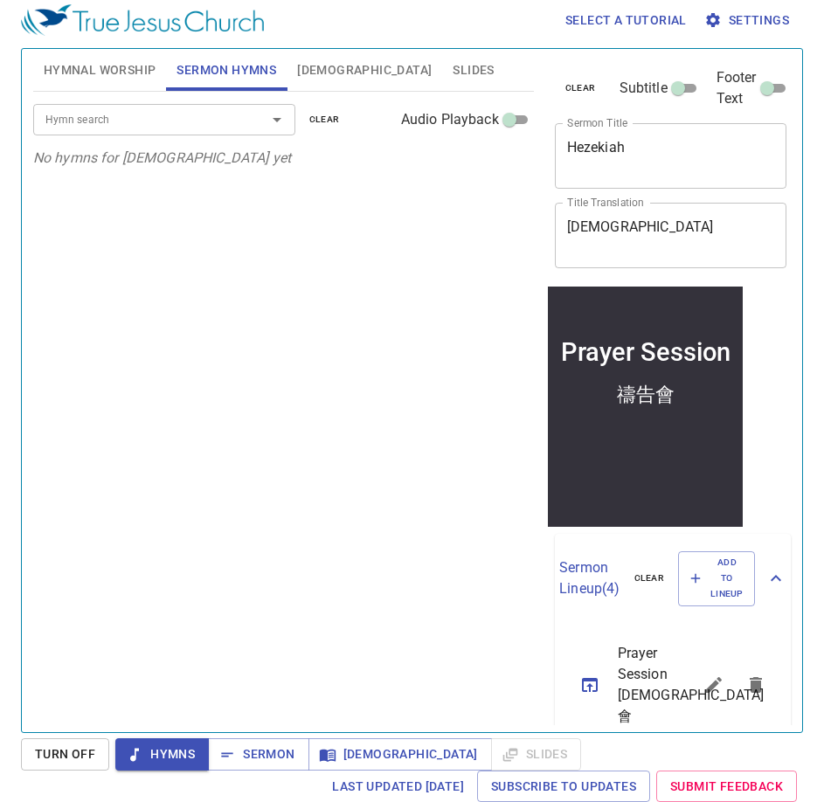
drag, startPoint x: 108, startPoint y: 50, endPoint x: 110, endPoint y: 63, distance: 13.2
click at [108, 52] on button "Hymnal Worship" at bounding box center [100, 70] width 134 height 42
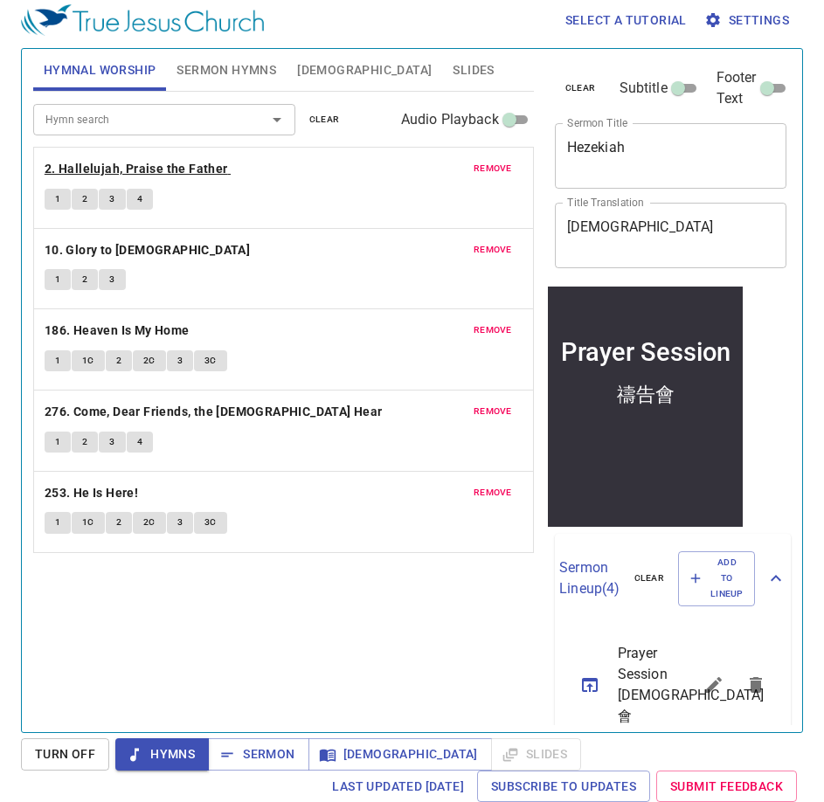
click at [130, 174] on b "2. Hallelujah, Praise the Father" at bounding box center [136, 169] width 183 height 22
click at [69, 204] on button "1" at bounding box center [58, 199] width 26 height 21
click at [89, 198] on button "2" at bounding box center [85, 199] width 26 height 21
click at [123, 200] on button "3" at bounding box center [112, 199] width 26 height 21
click at [270, 215] on div "remove 2. Hallelujah, Praise the Father 1 2 3 4" at bounding box center [283, 188] width 499 height 80
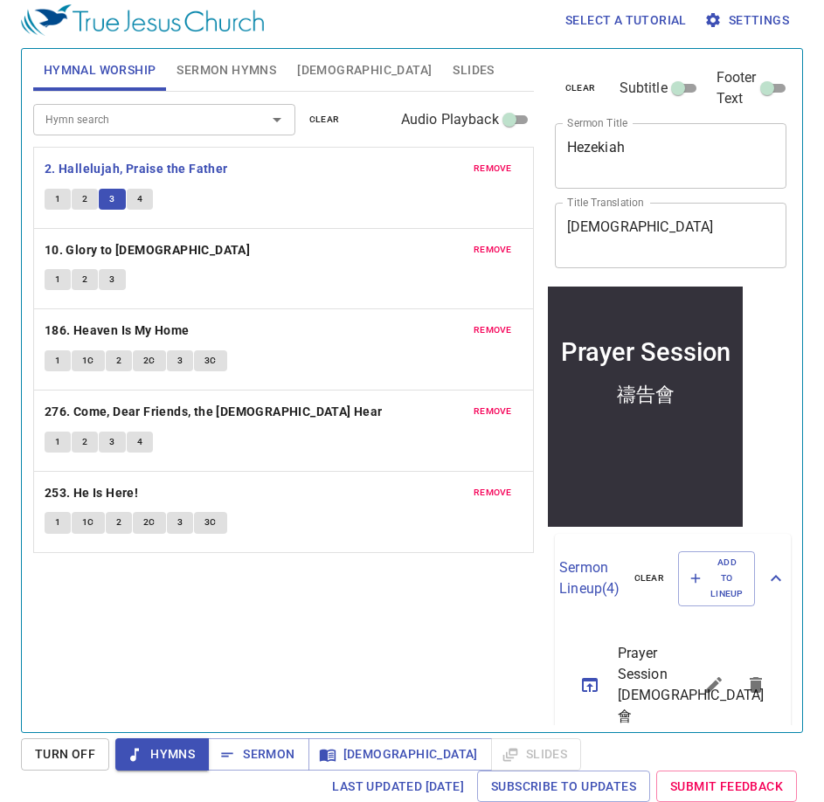
click at [232, 595] on div "Hymn search Hymn search clear Audio Playback remove 2. Hallelujah, Praise the F…" at bounding box center [283, 404] width 501 height 625
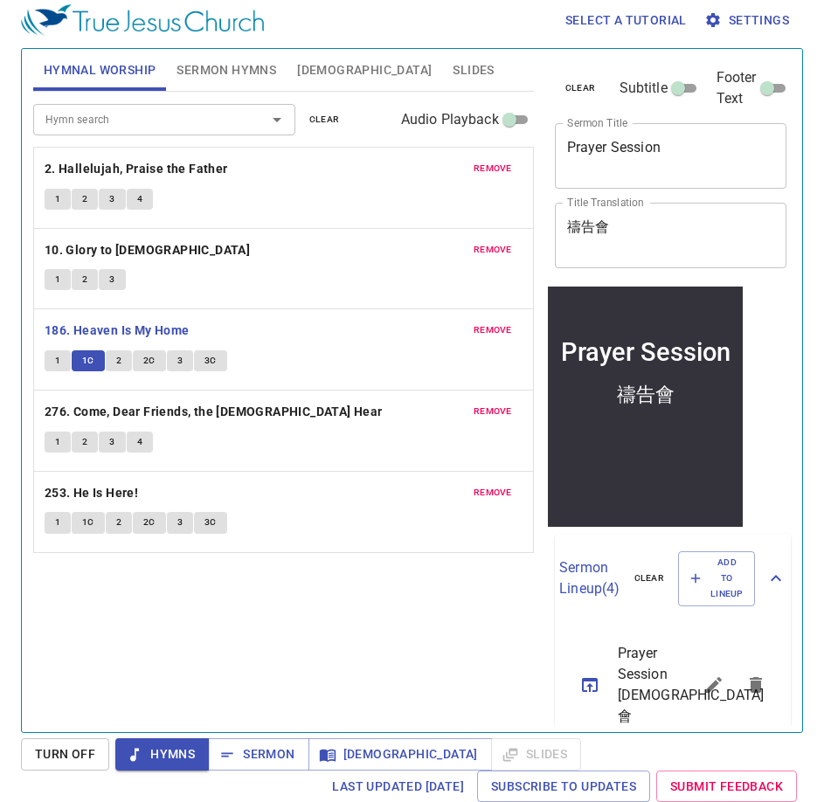
scroll to position [8, 0]
click at [151, 357] on span "2C" at bounding box center [149, 361] width 12 height 16
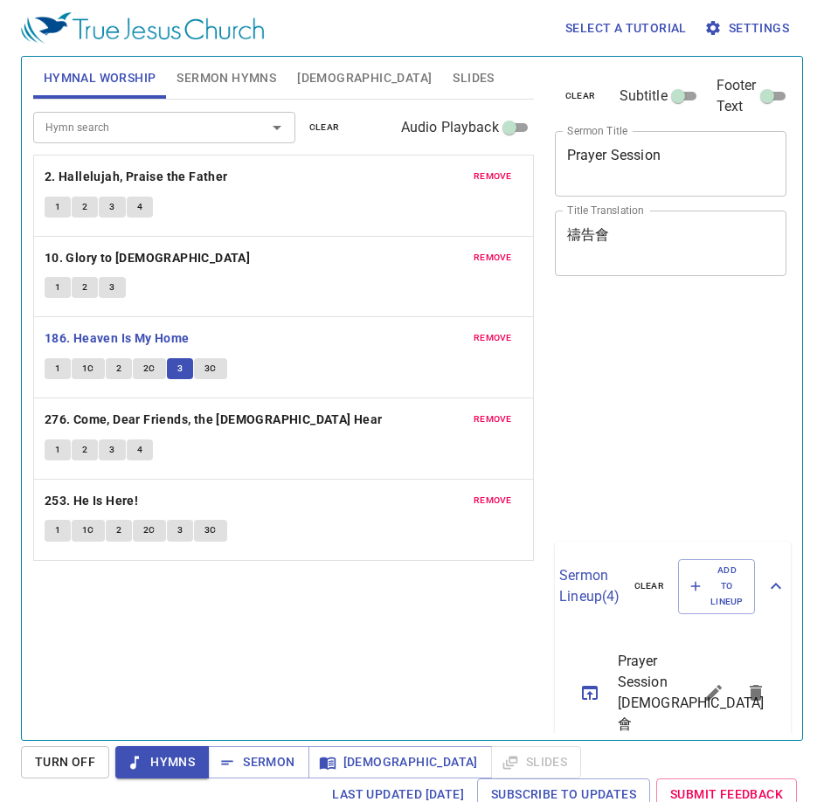
scroll to position [8, 0]
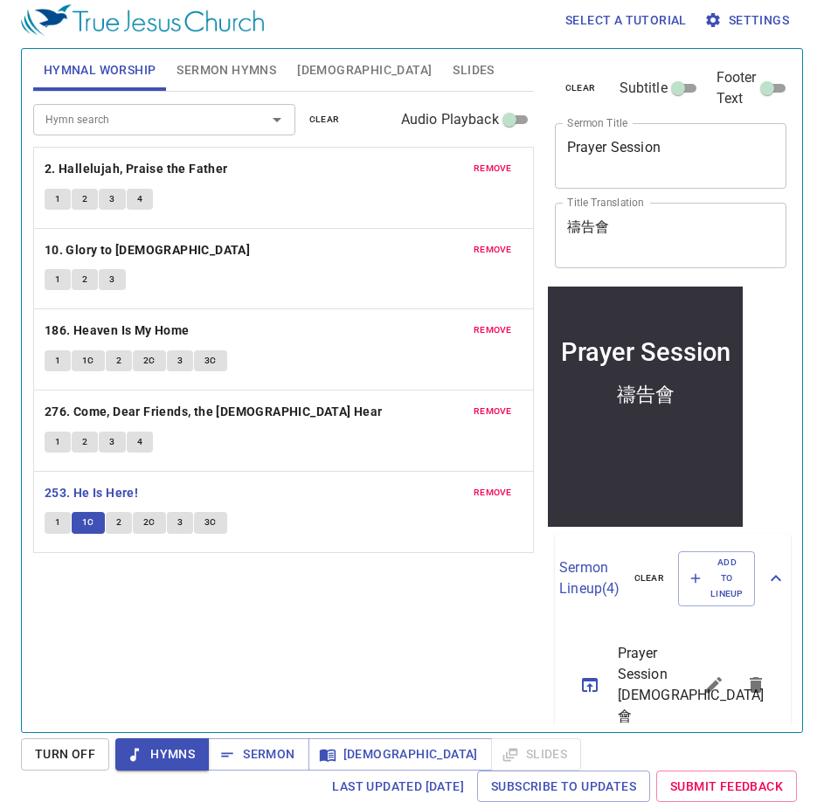
scroll to position [8, 0]
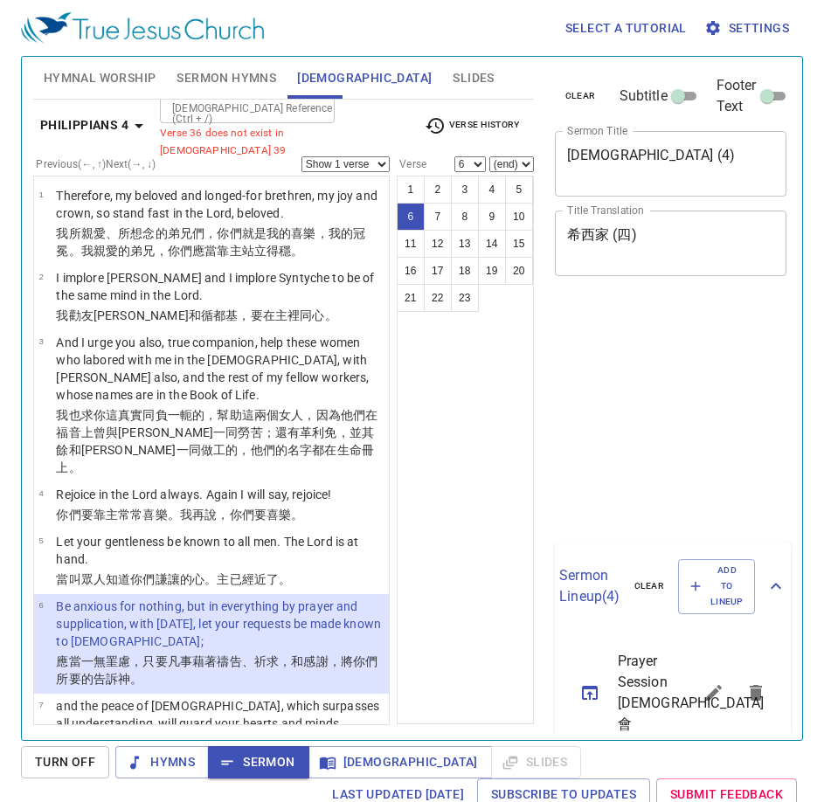
select select "6"
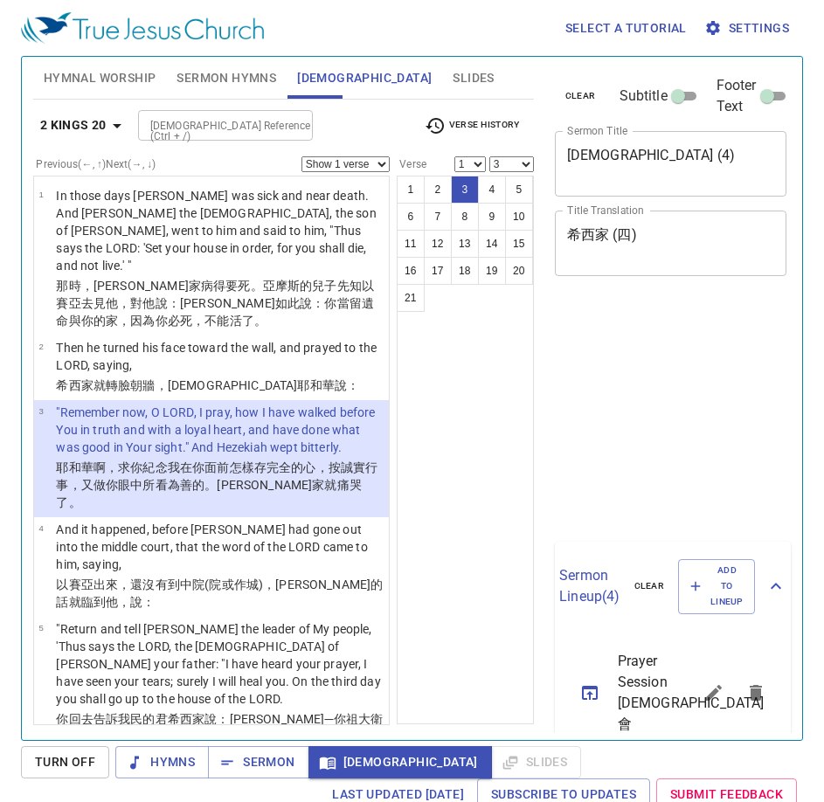
select select "3"
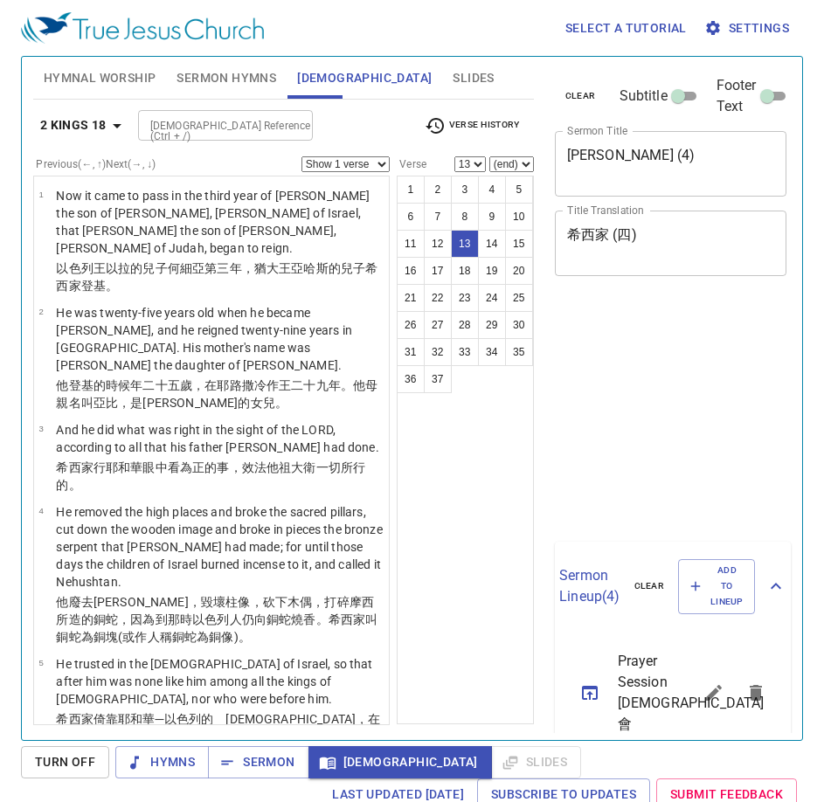
select select "13"
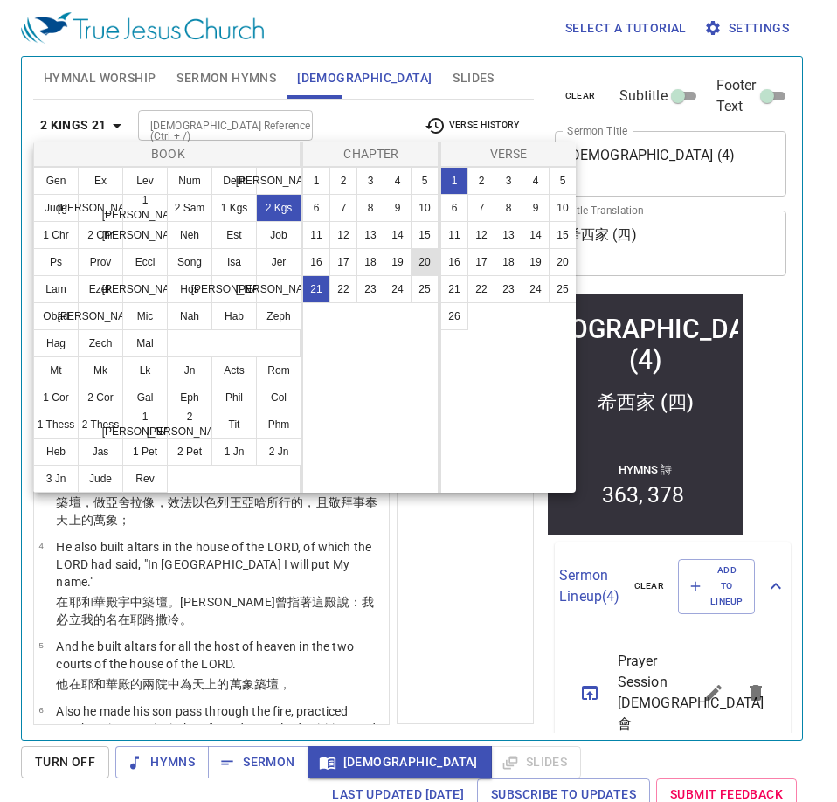
click at [430, 261] on button "20" at bounding box center [425, 262] width 28 height 28
click at [429, 261] on button "20" at bounding box center [425, 262] width 28 height 28
click at [418, 259] on button "20" at bounding box center [425, 262] width 28 height 28
click at [426, 260] on button "20" at bounding box center [425, 262] width 28 height 28
click at [430, 261] on button "20" at bounding box center [425, 262] width 28 height 28
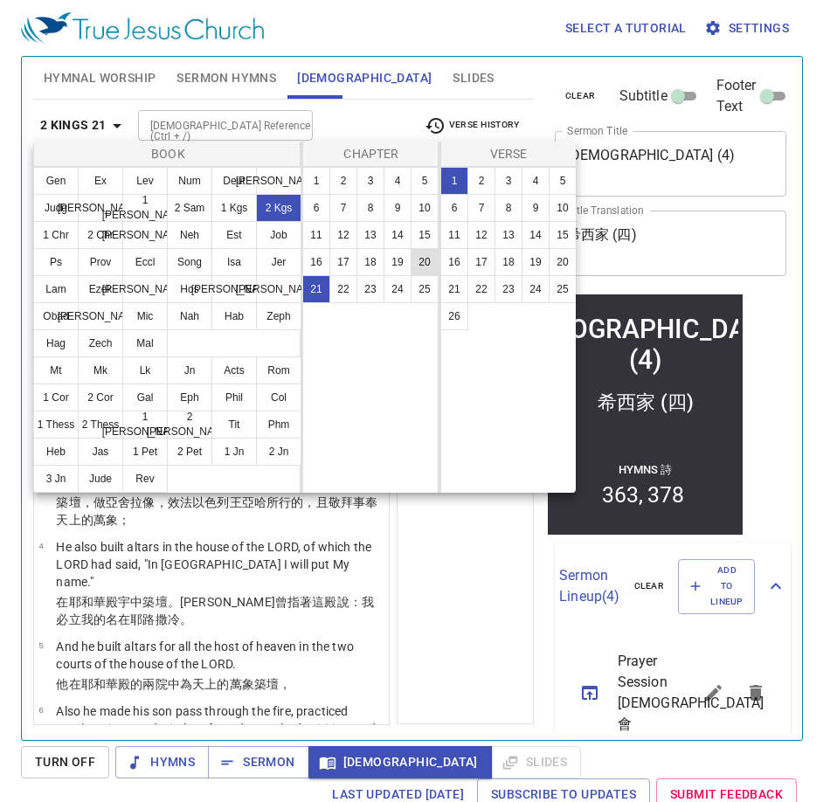
click at [431, 261] on button "20" at bounding box center [425, 262] width 28 height 28
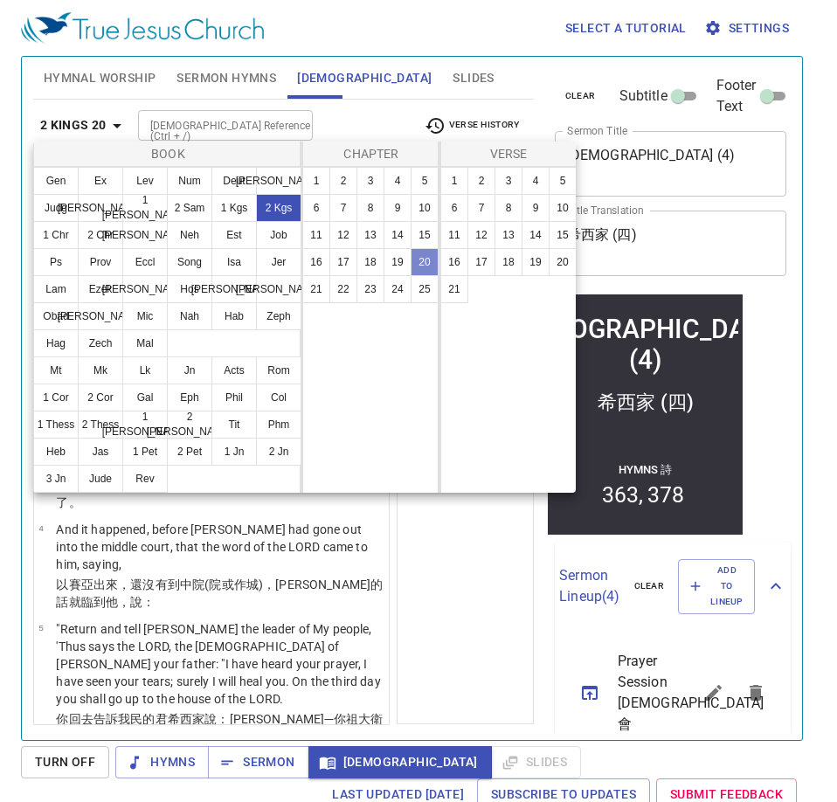
click at [431, 261] on button "20" at bounding box center [425, 262] width 28 height 28
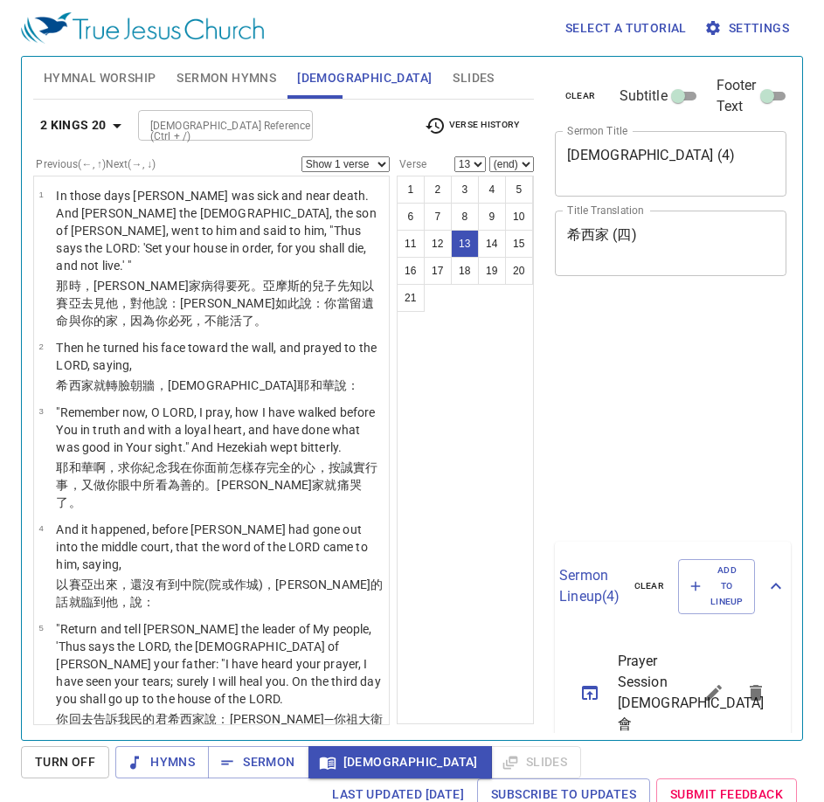
select select "13"
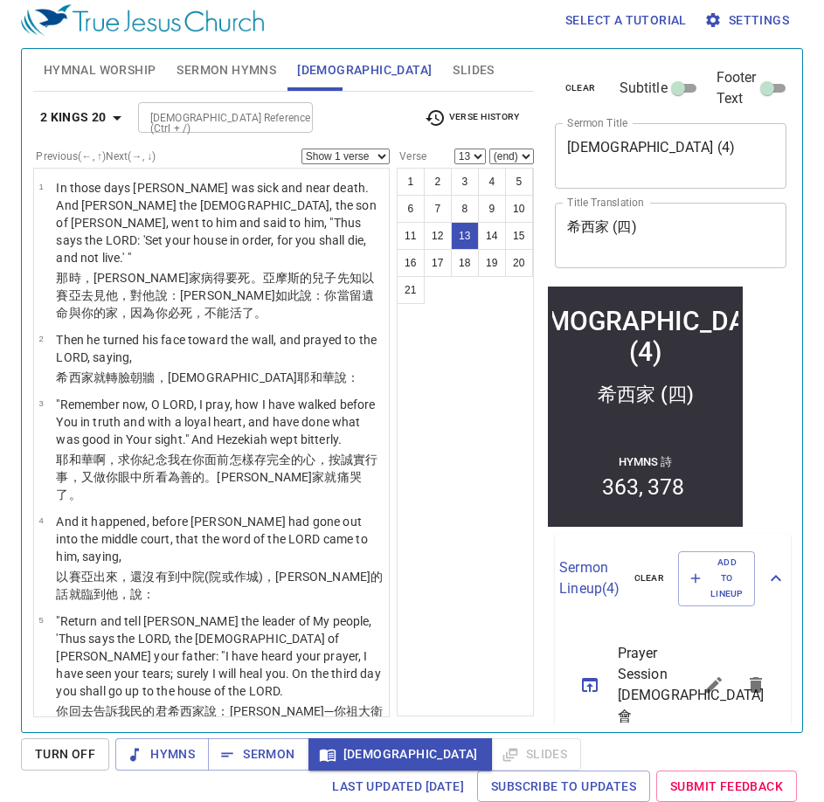
scroll to position [1109, 0]
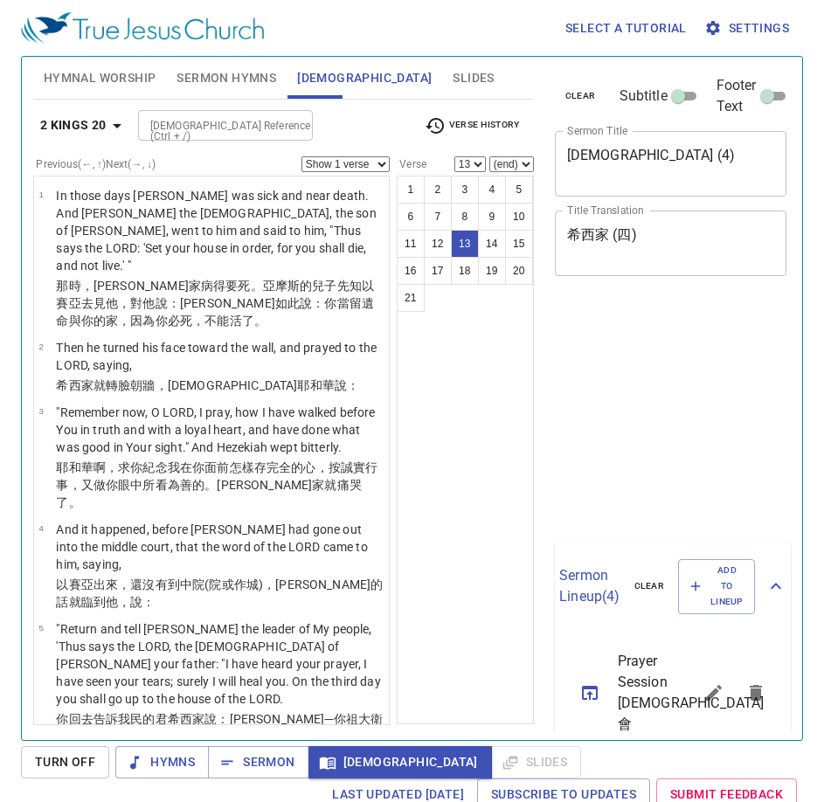
select select "13"
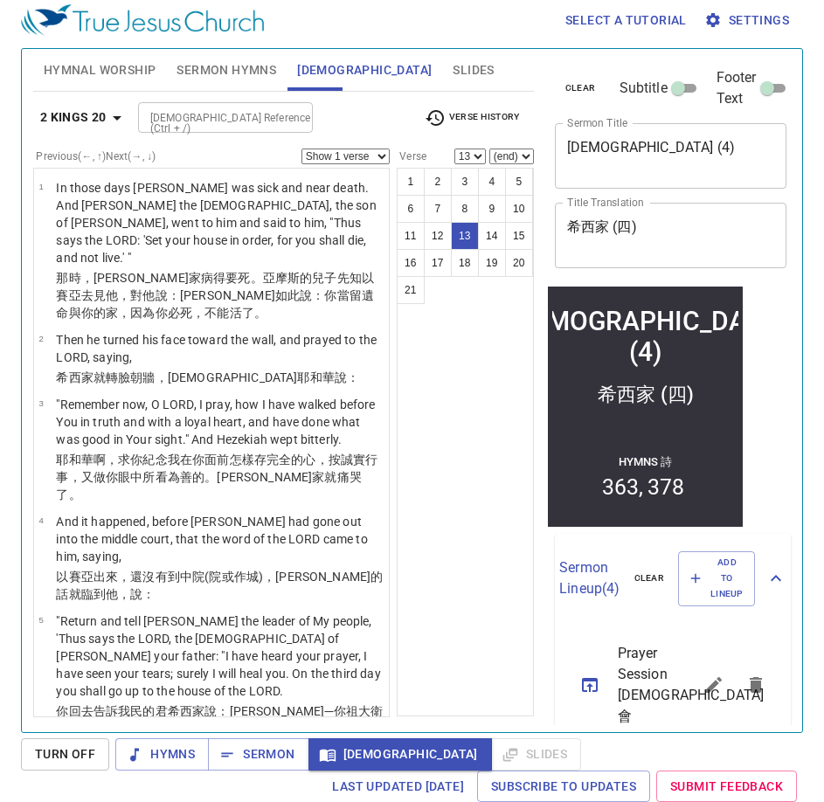
scroll to position [1109, 0]
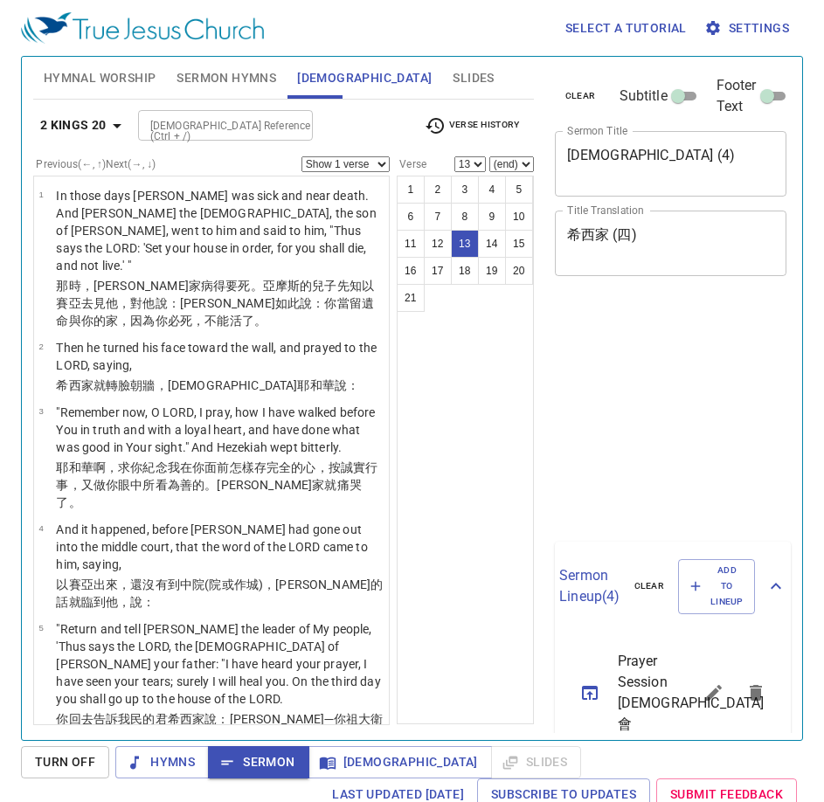
select select "13"
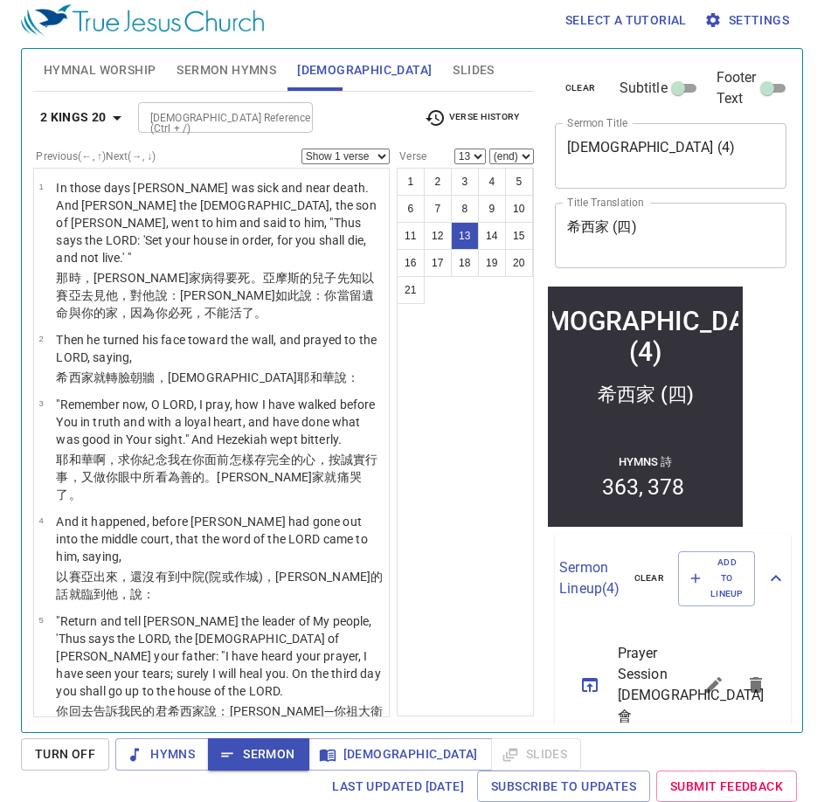
scroll to position [1109, 0]
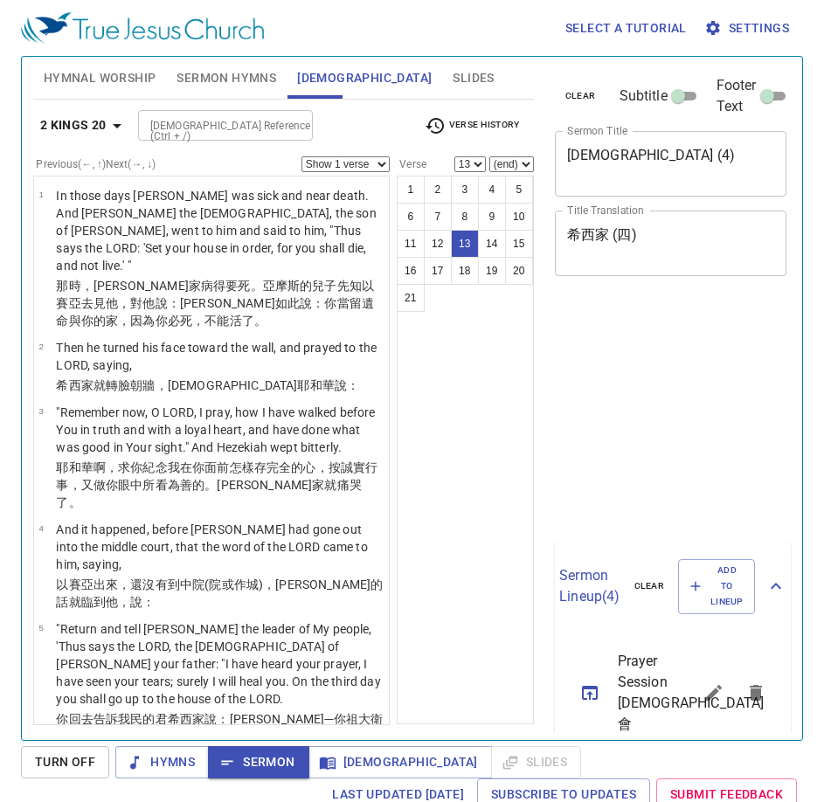
select select "13"
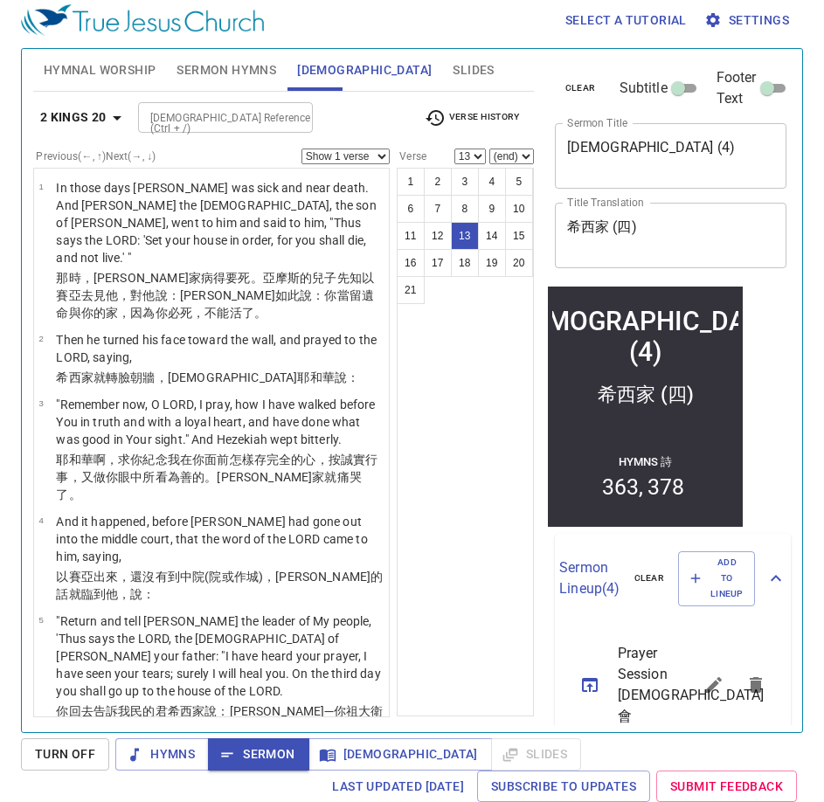
scroll to position [1109, 0]
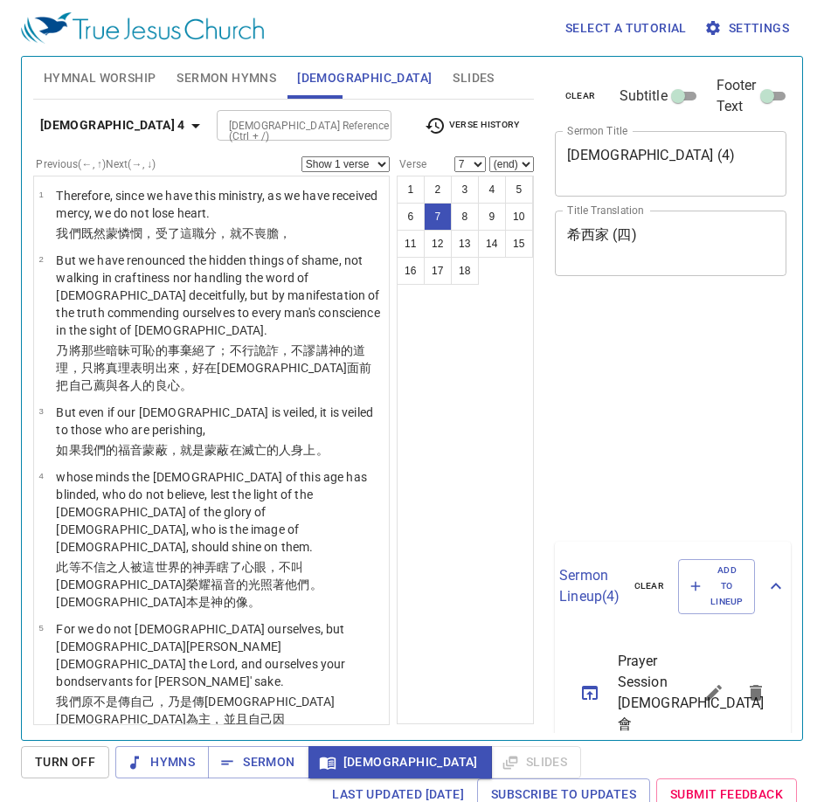
select select "7"
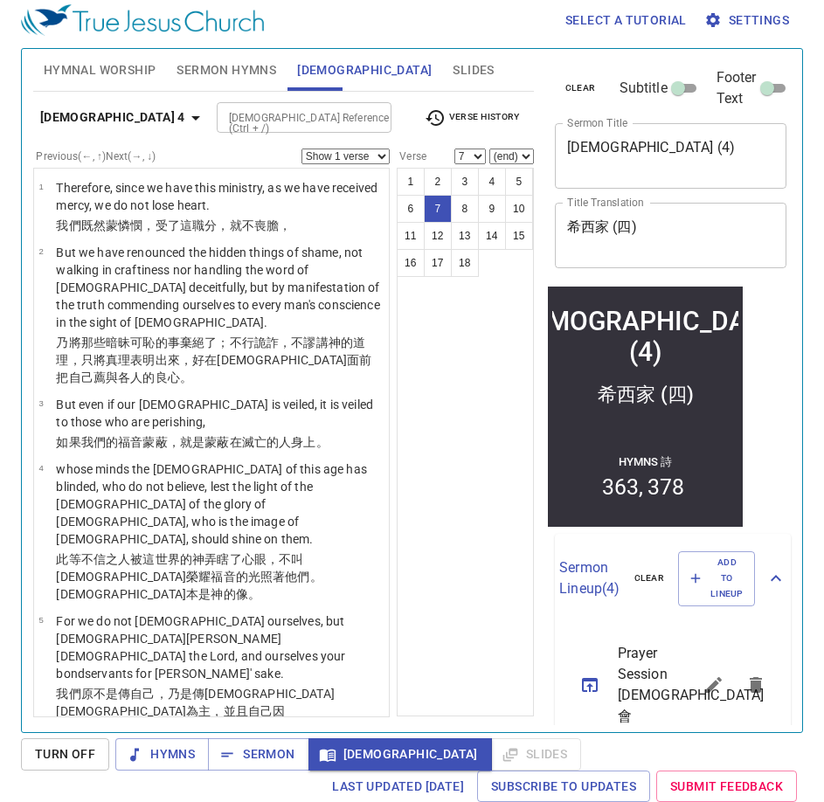
scroll to position [355, 0]
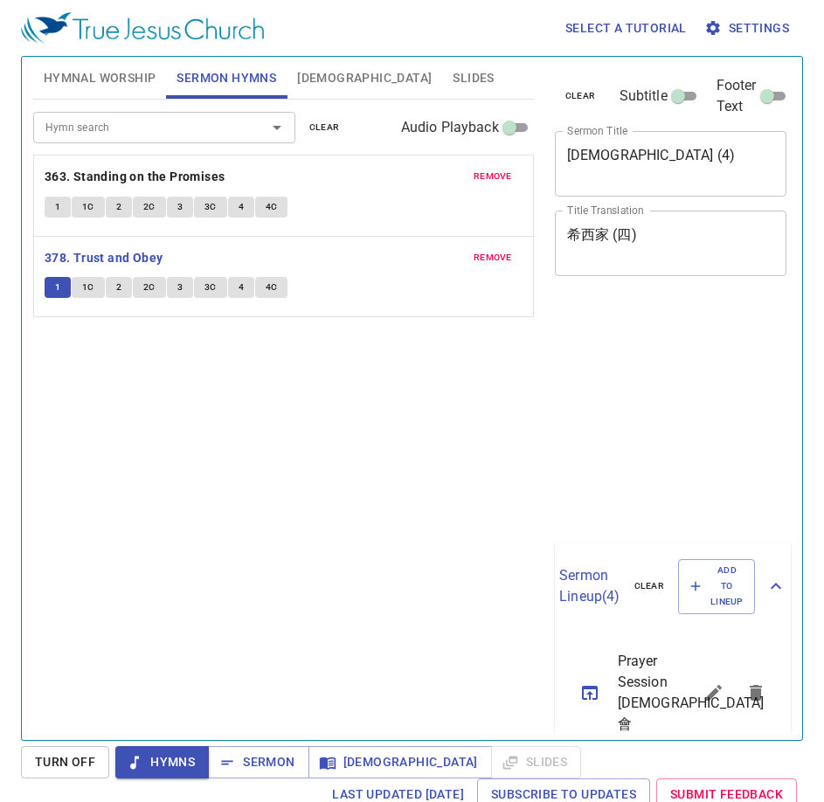
scroll to position [8, 0]
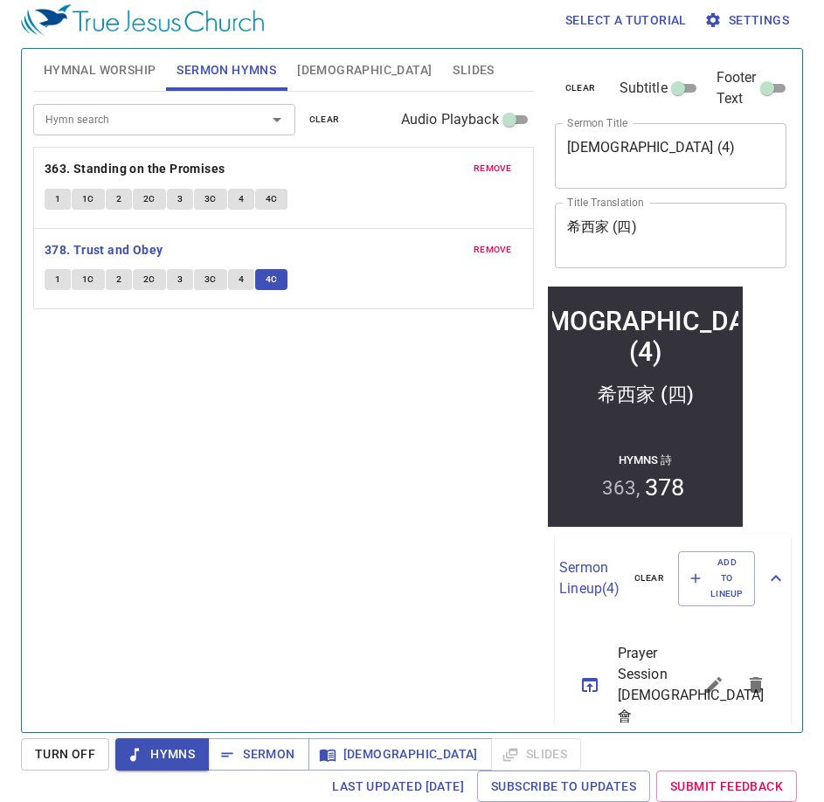
scroll to position [8, 0]
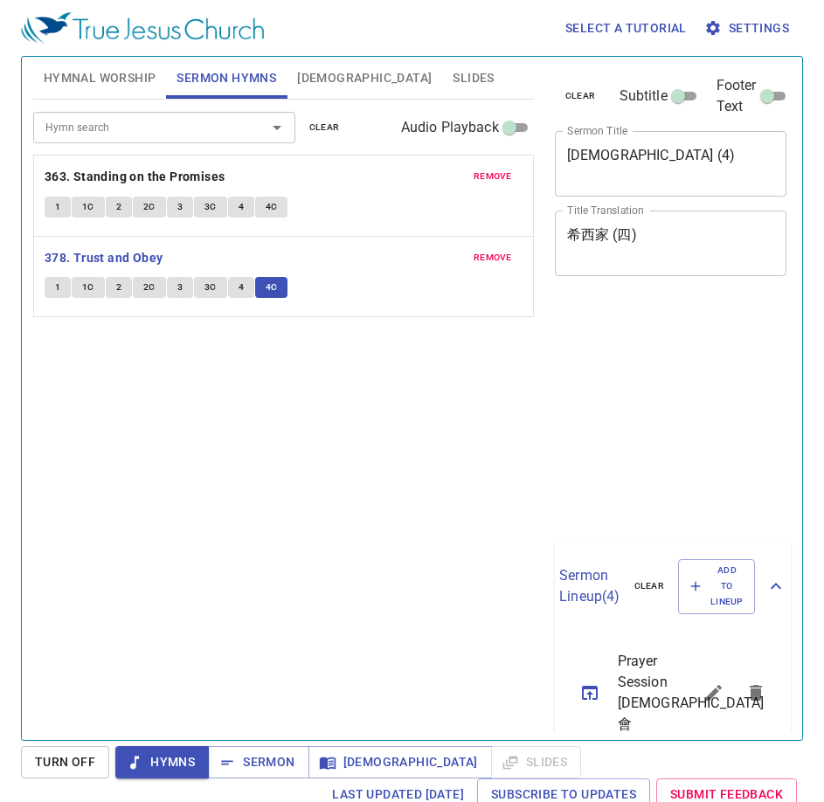
scroll to position [8, 0]
